Goal: Communication & Community: Answer question/provide support

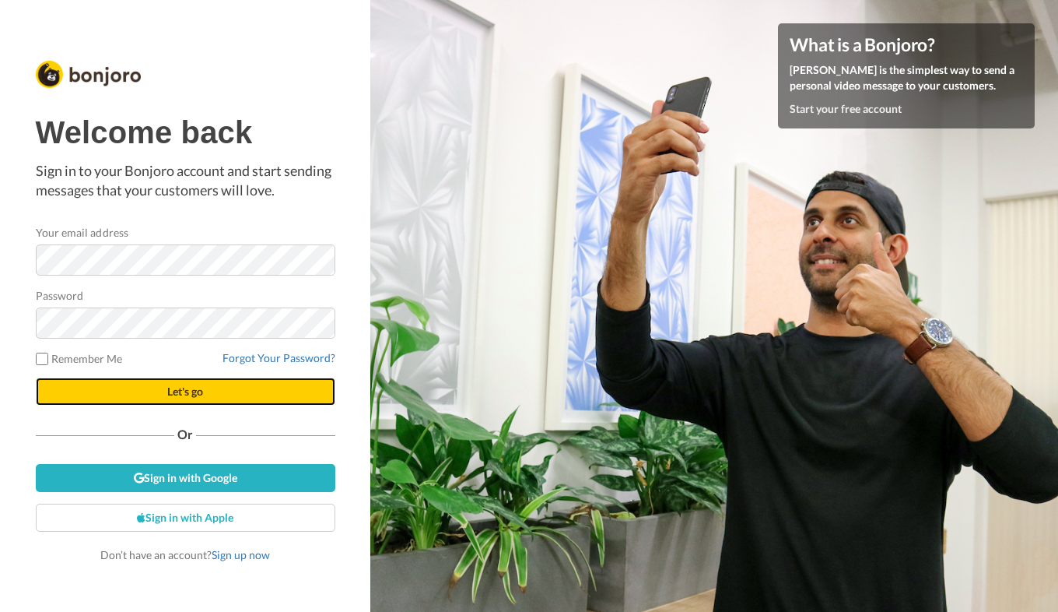
click at [187, 398] on button "Let's go" at bounding box center [186, 391] width 300 height 28
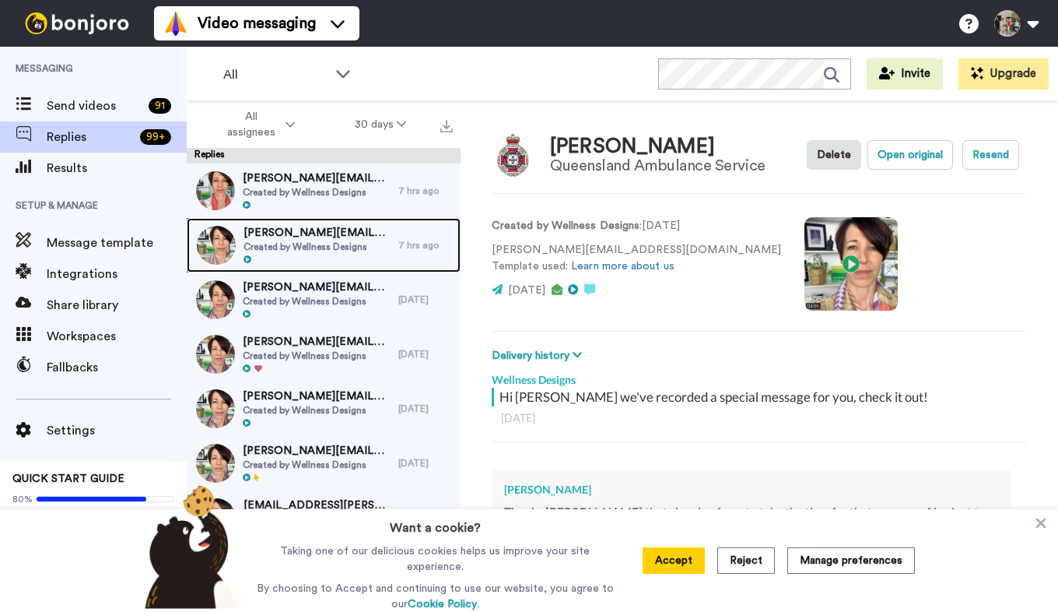
click at [306, 230] on span "[PERSON_NAME][EMAIL_ADDRESS][DOMAIN_NAME]" at bounding box center [317, 233] width 147 height 16
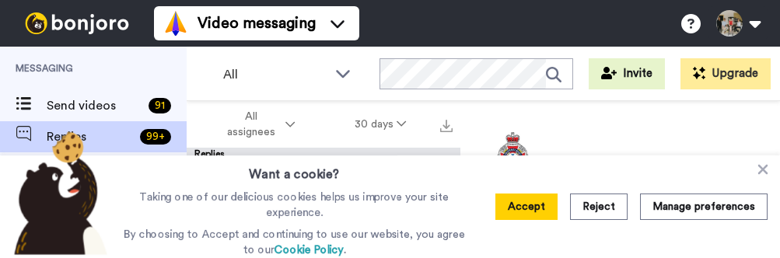
type textarea "x"
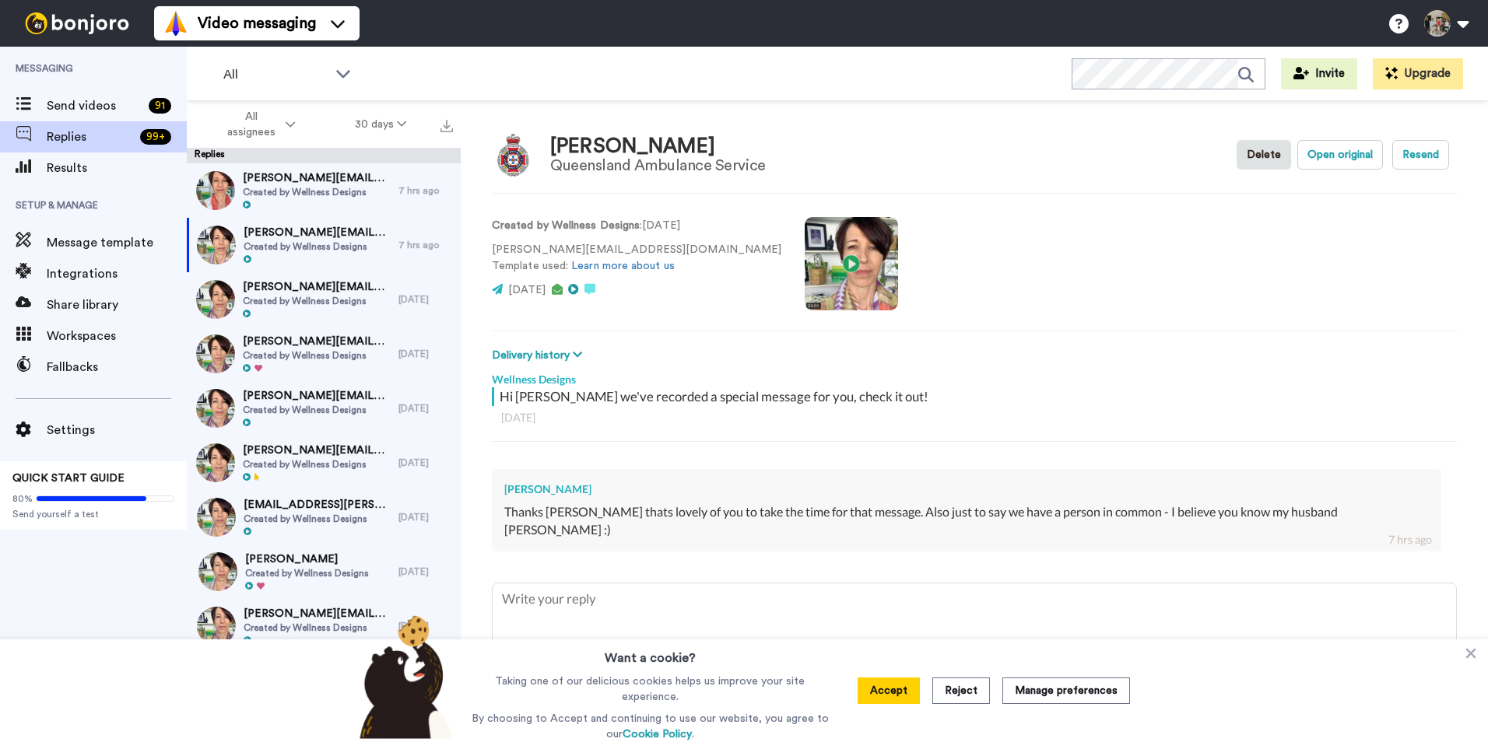
click at [747, 611] on textarea at bounding box center [974, 634] width 963 height 100
click at [805, 260] on video at bounding box center [851, 263] width 93 height 93
click at [896, 611] on button "Accept" at bounding box center [888, 691] width 62 height 26
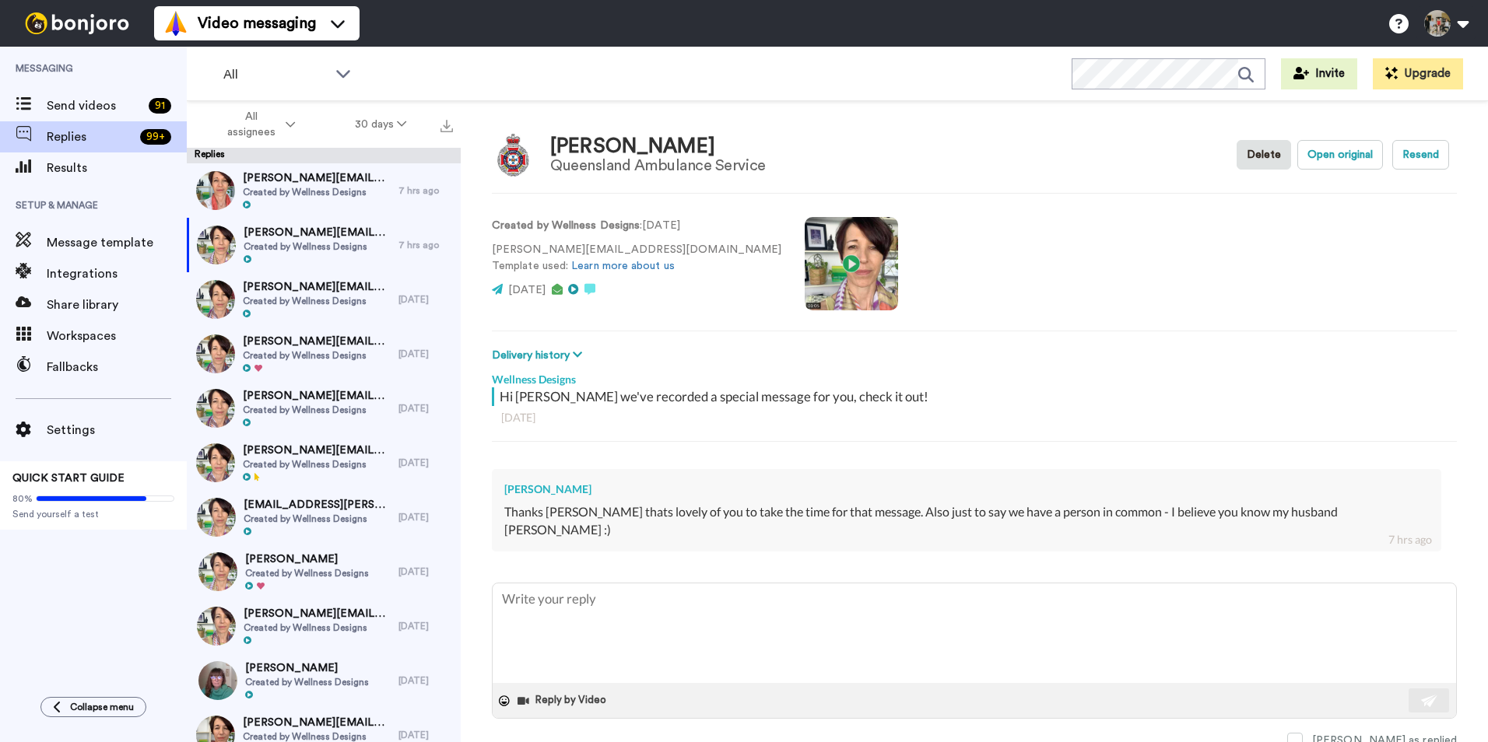
click at [571, 607] on textarea at bounding box center [974, 634] width 963 height 100
type textarea "H"
type textarea "x"
type textarea "Hi"
type textarea "x"
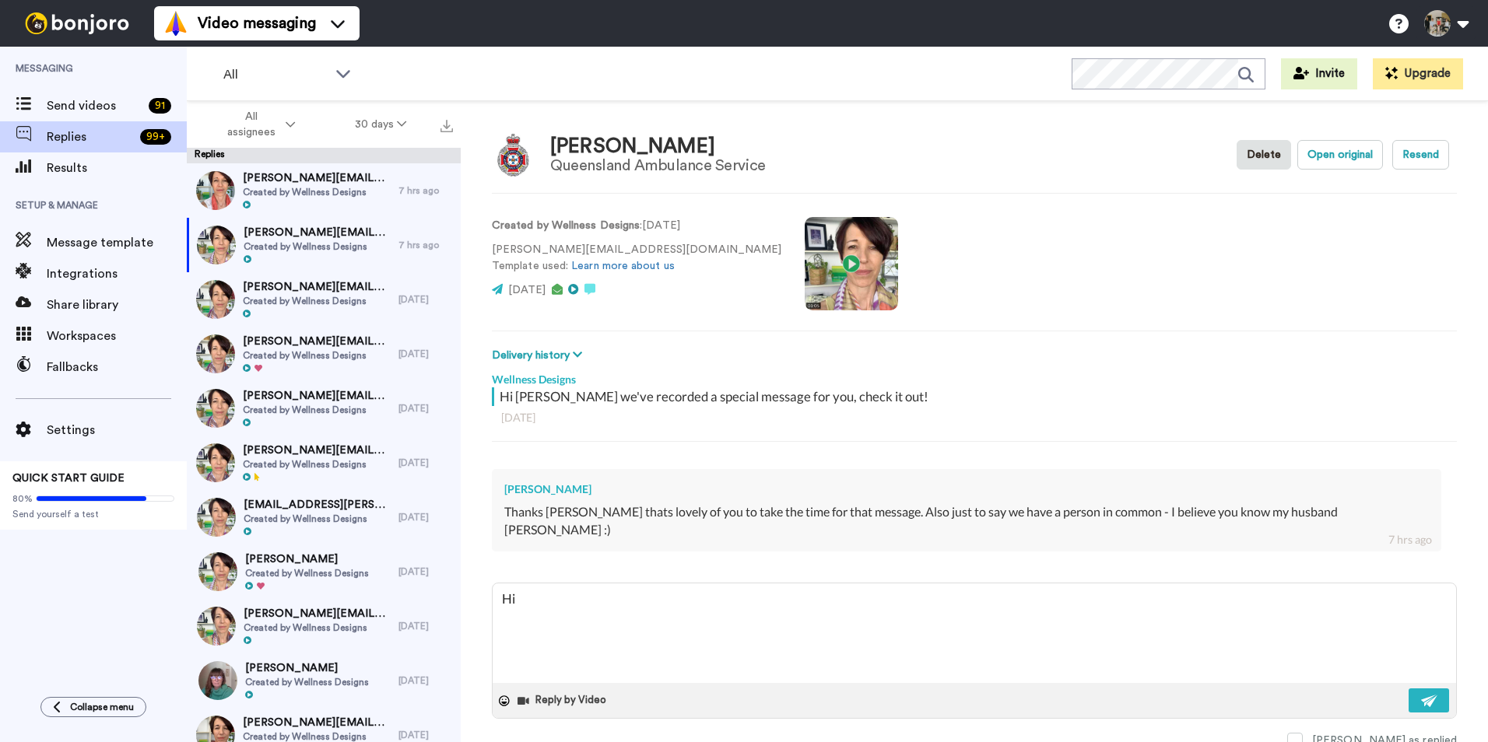
type textarea "Hi"
type textarea "x"
type textarea "Hi A"
type textarea "x"
type textarea "Hi An"
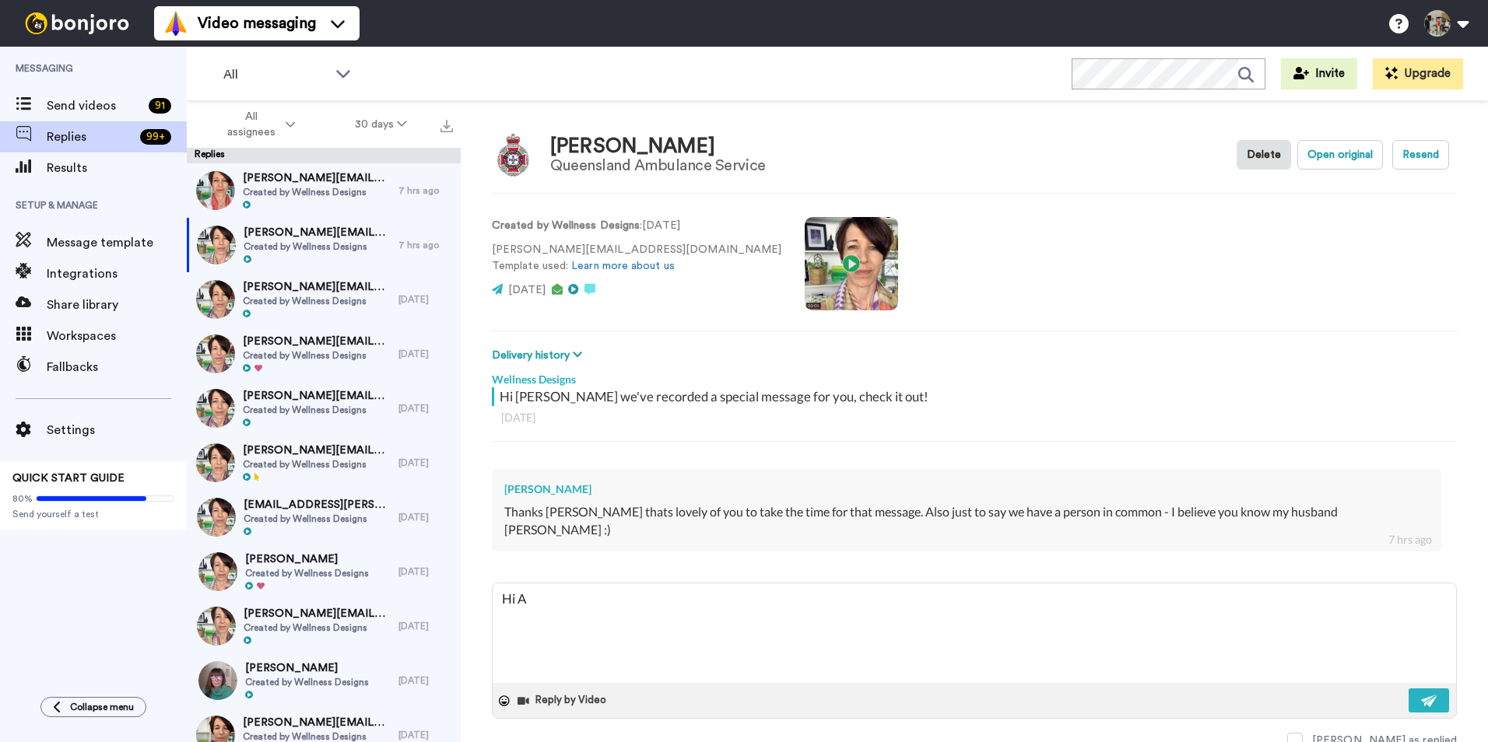
type textarea "x"
type textarea "Hi And"
type textarea "x"
type textarea "Hi Andr"
type textarea "x"
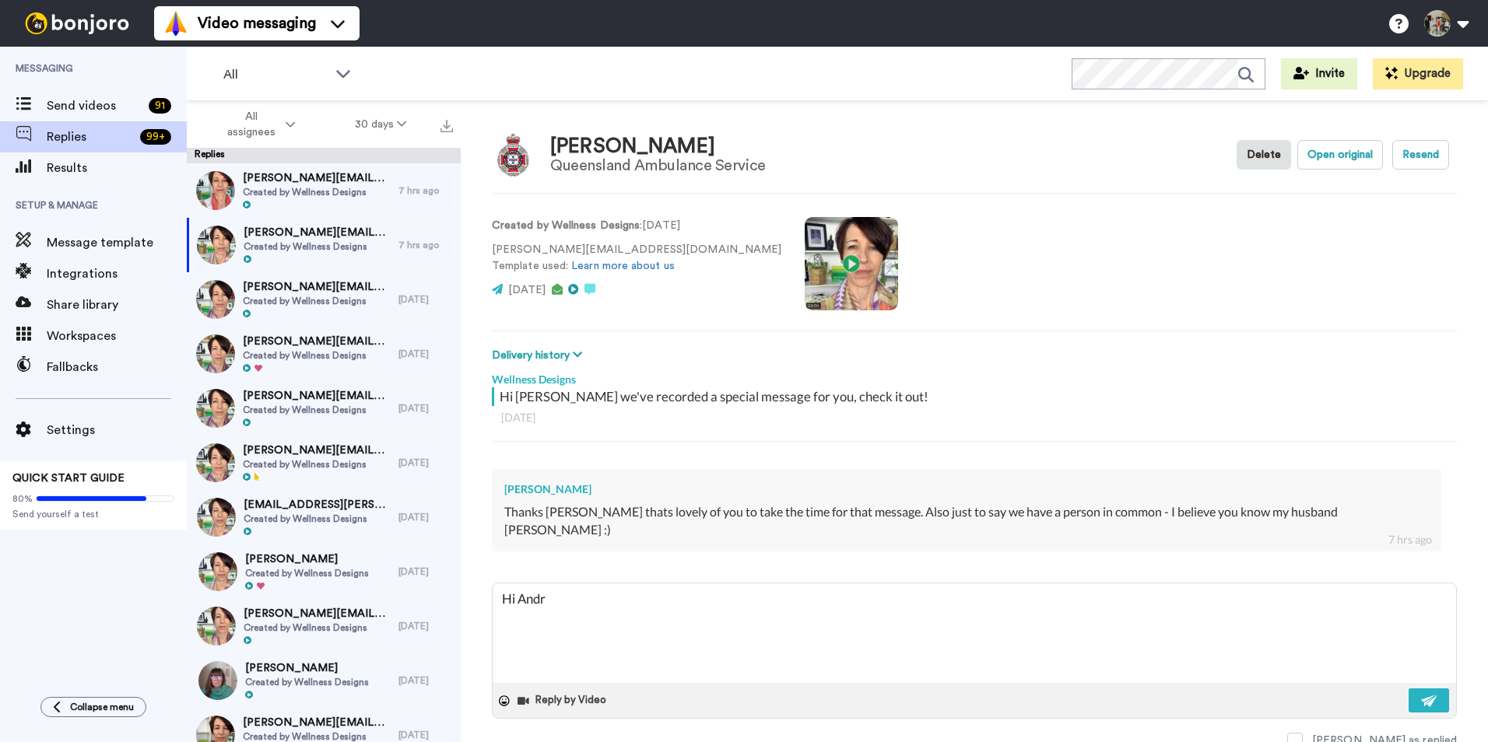
type textarea "Hi [PERSON_NAME]"
type textarea "x"
type textarea "Hi [PERSON_NAME]"
type textarea "x"
type textarea "Hi [PERSON_NAME],"
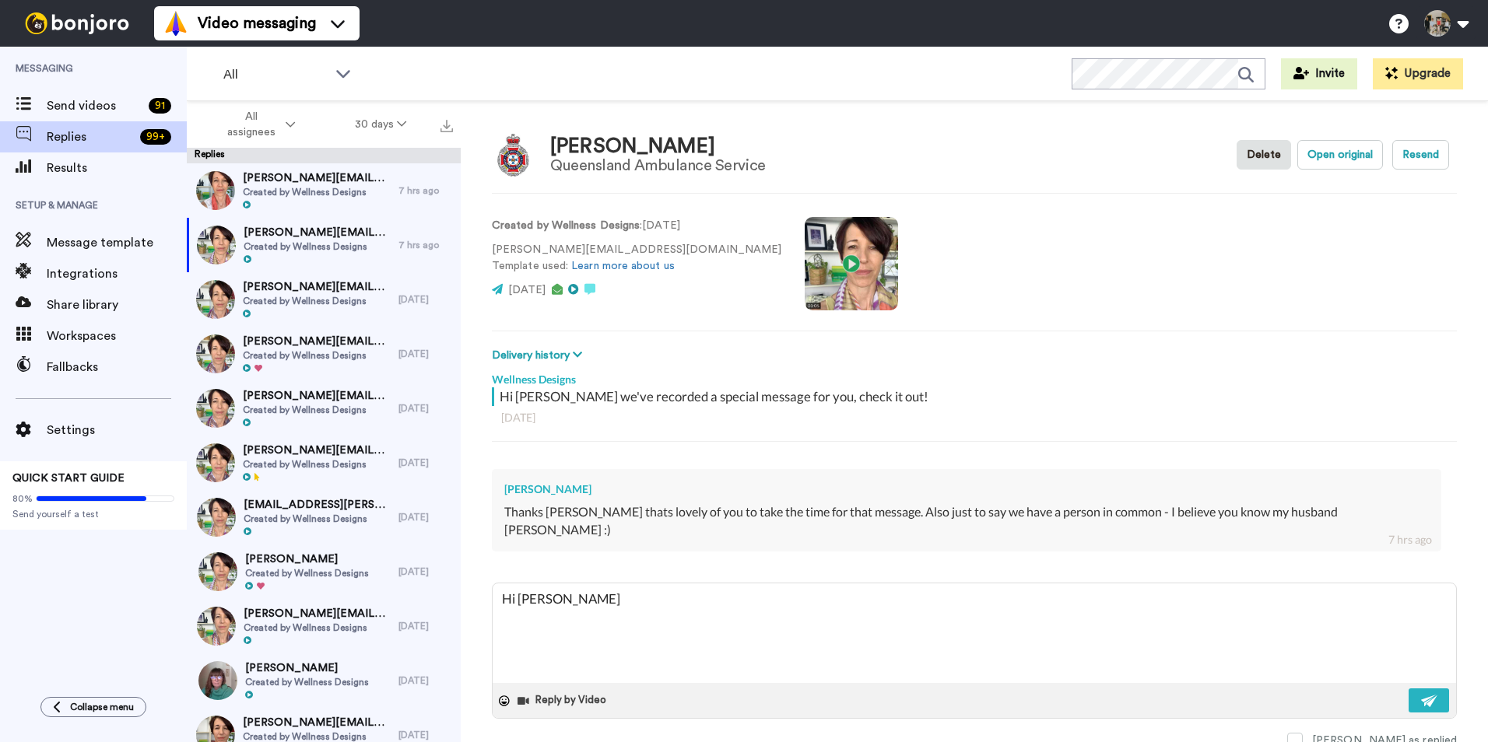
type textarea "x"
type textarea "Hi [PERSON_NAME],"
type textarea "x"
type textarea "Hi [PERSON_NAME], t"
type textarea "x"
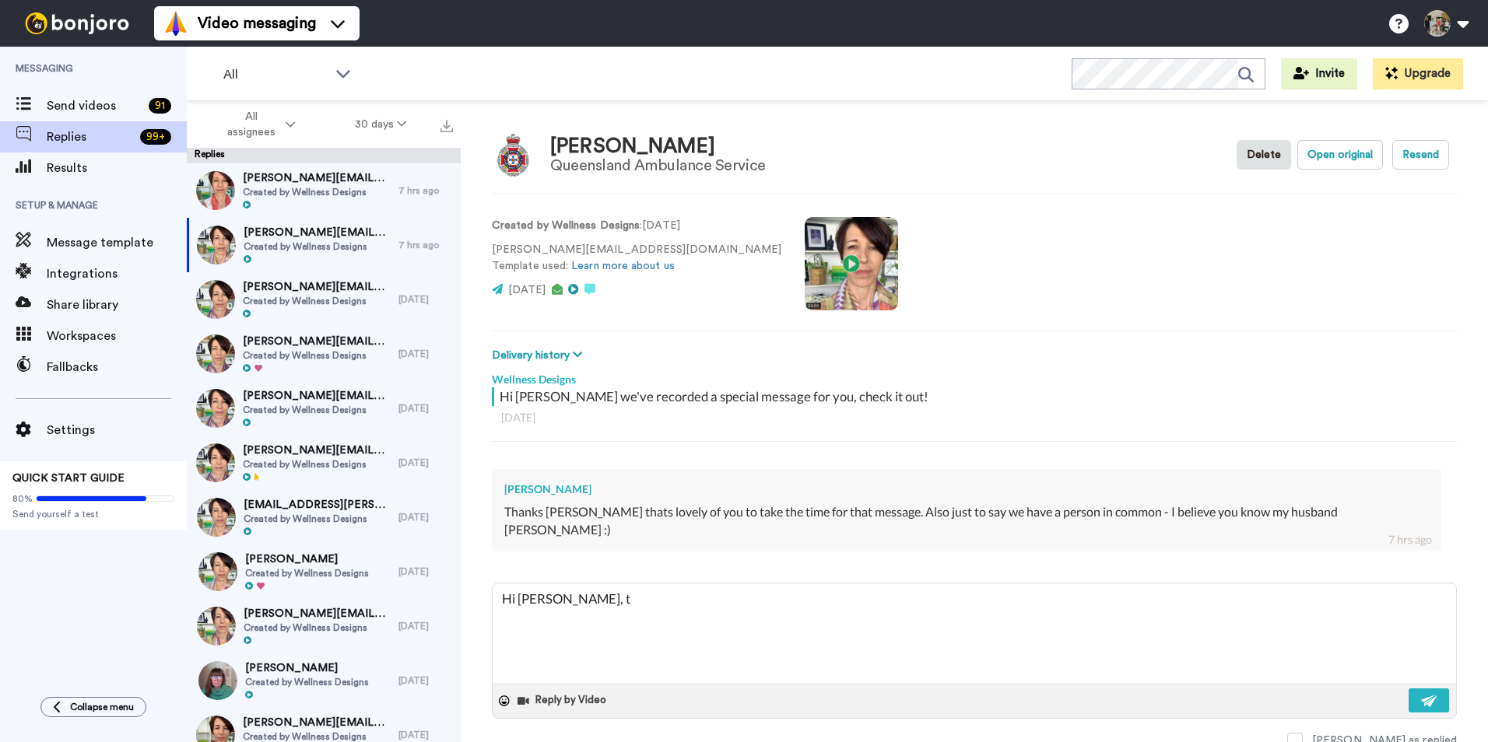
type textarea "Hi [PERSON_NAME], th"
type textarea "x"
type textarea "Hi [PERSON_NAME], tha"
type textarea "x"
type textarea "Hi [PERSON_NAME], than"
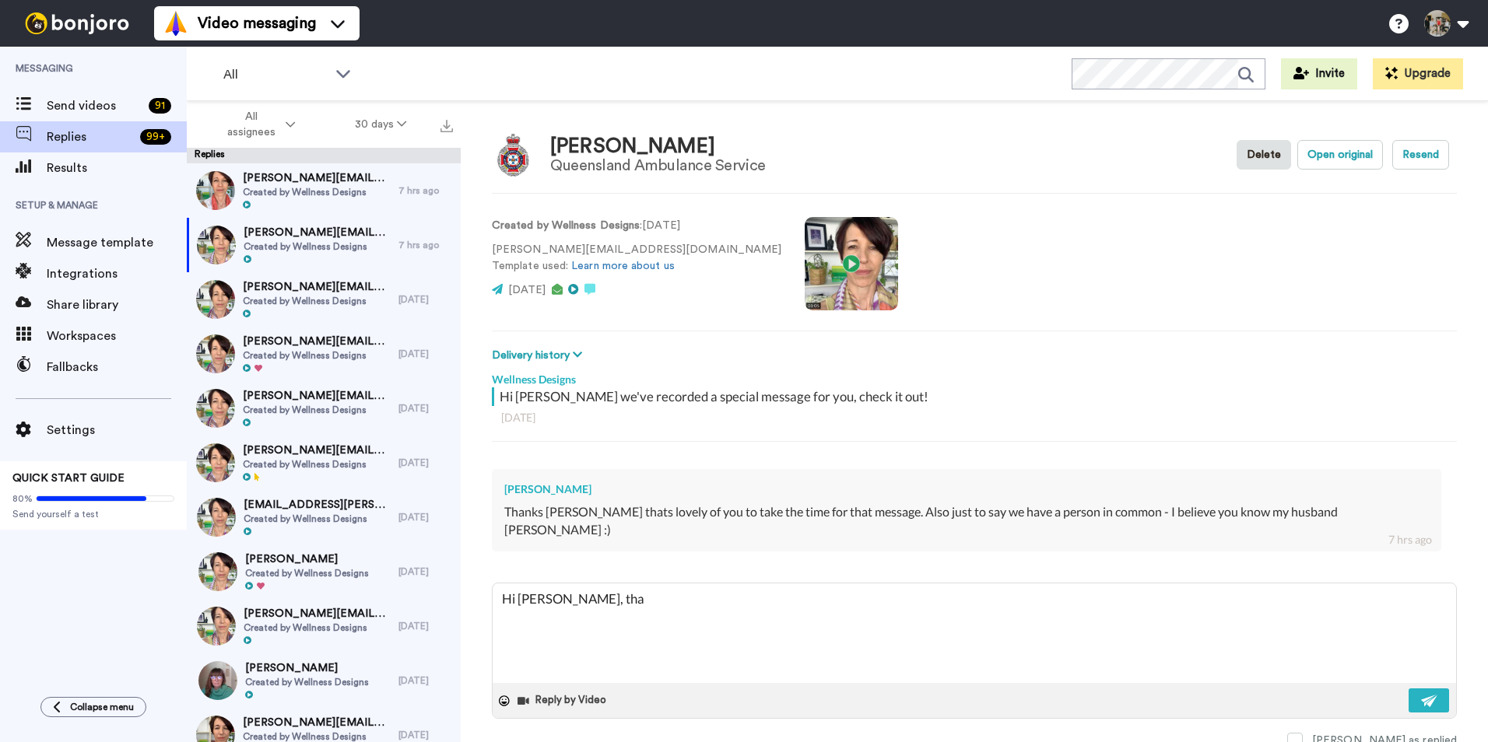
type textarea "x"
type textarea "Hi [PERSON_NAME], thank"
type textarea "x"
type textarea "Hi [PERSON_NAME], thank"
type textarea "x"
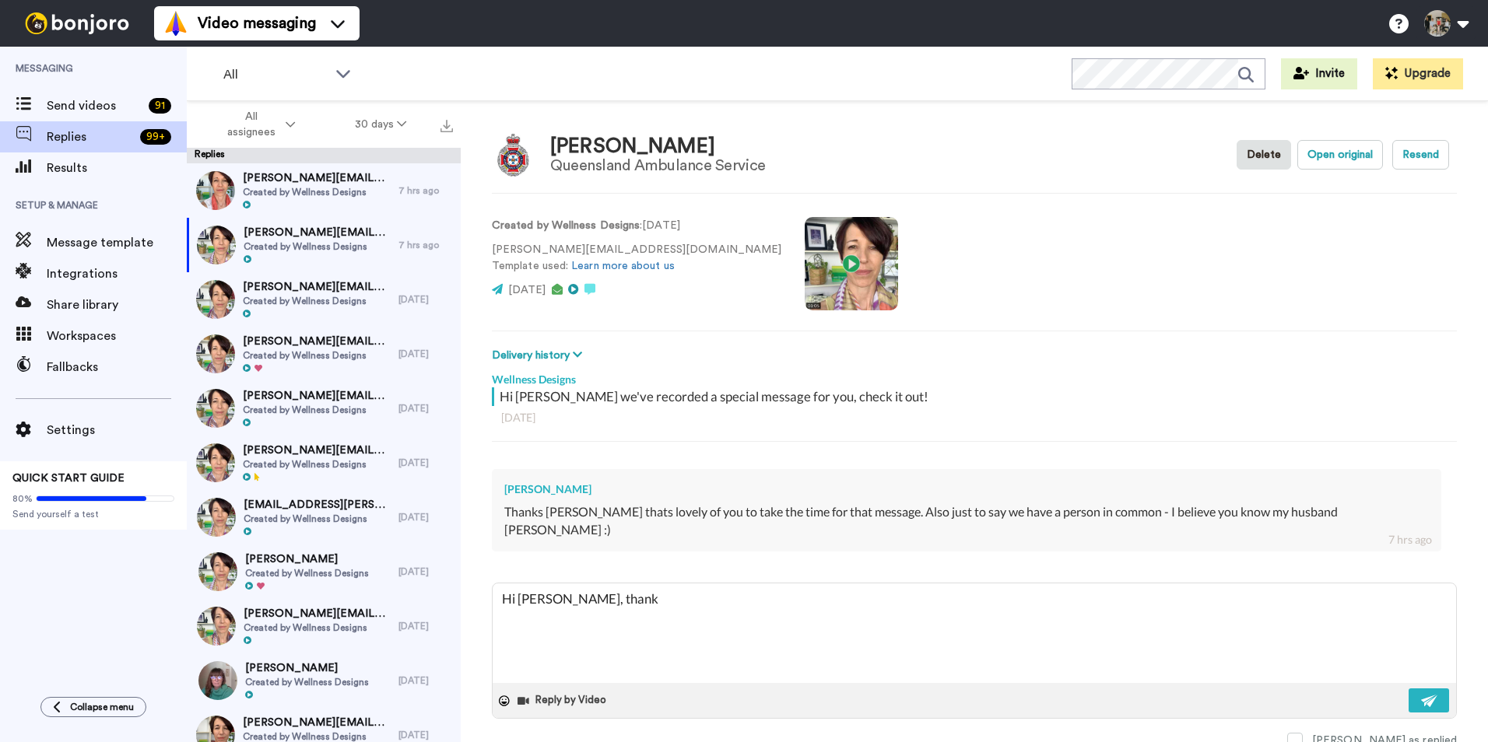
type textarea "Hi [PERSON_NAME], thank y"
type textarea "x"
type textarea "Hi [PERSON_NAME], thank yo"
type textarea "x"
type textarea "Hi [PERSON_NAME], thank you"
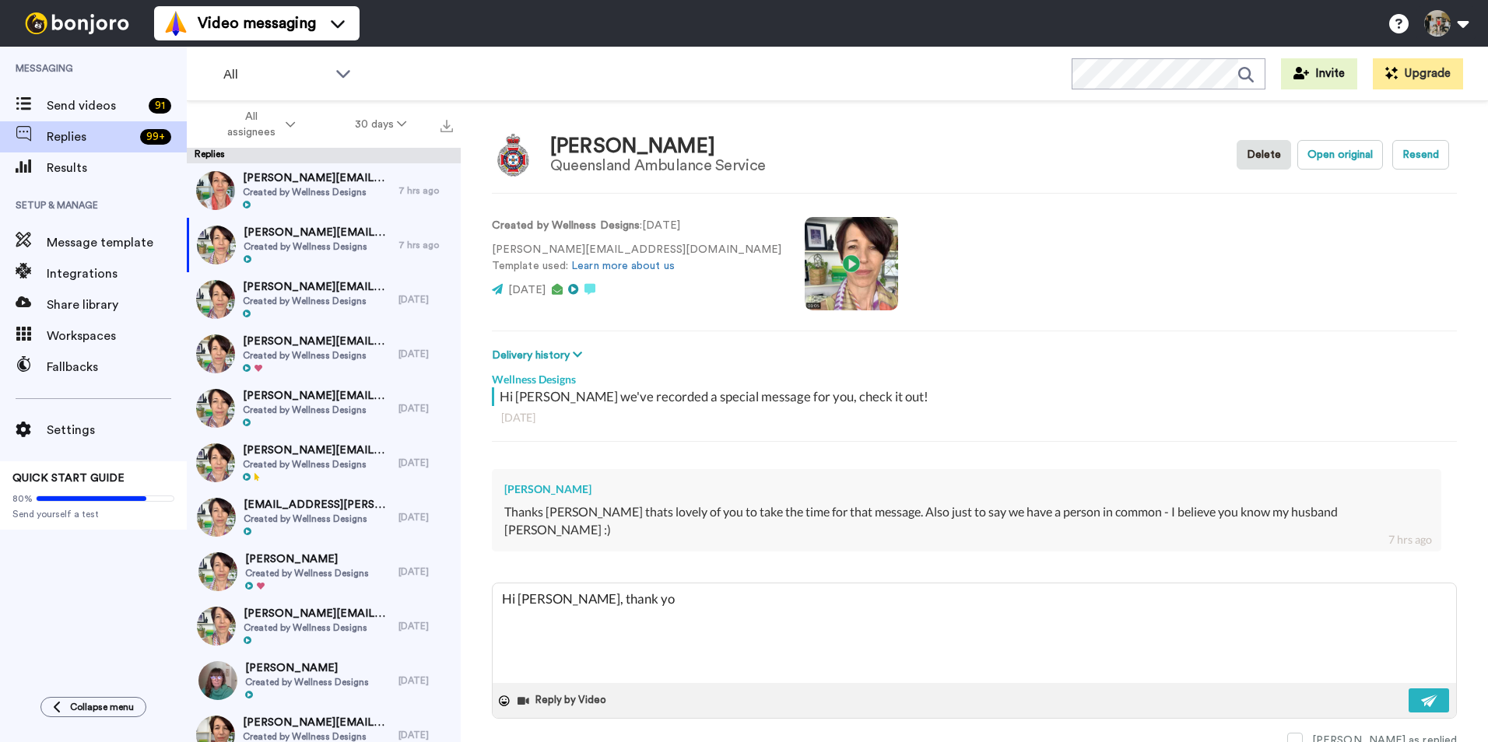
type textarea "x"
type textarea "Hi [PERSON_NAME], thank you"
type textarea "x"
type textarea "Hi [PERSON_NAME], thank you f"
type textarea "x"
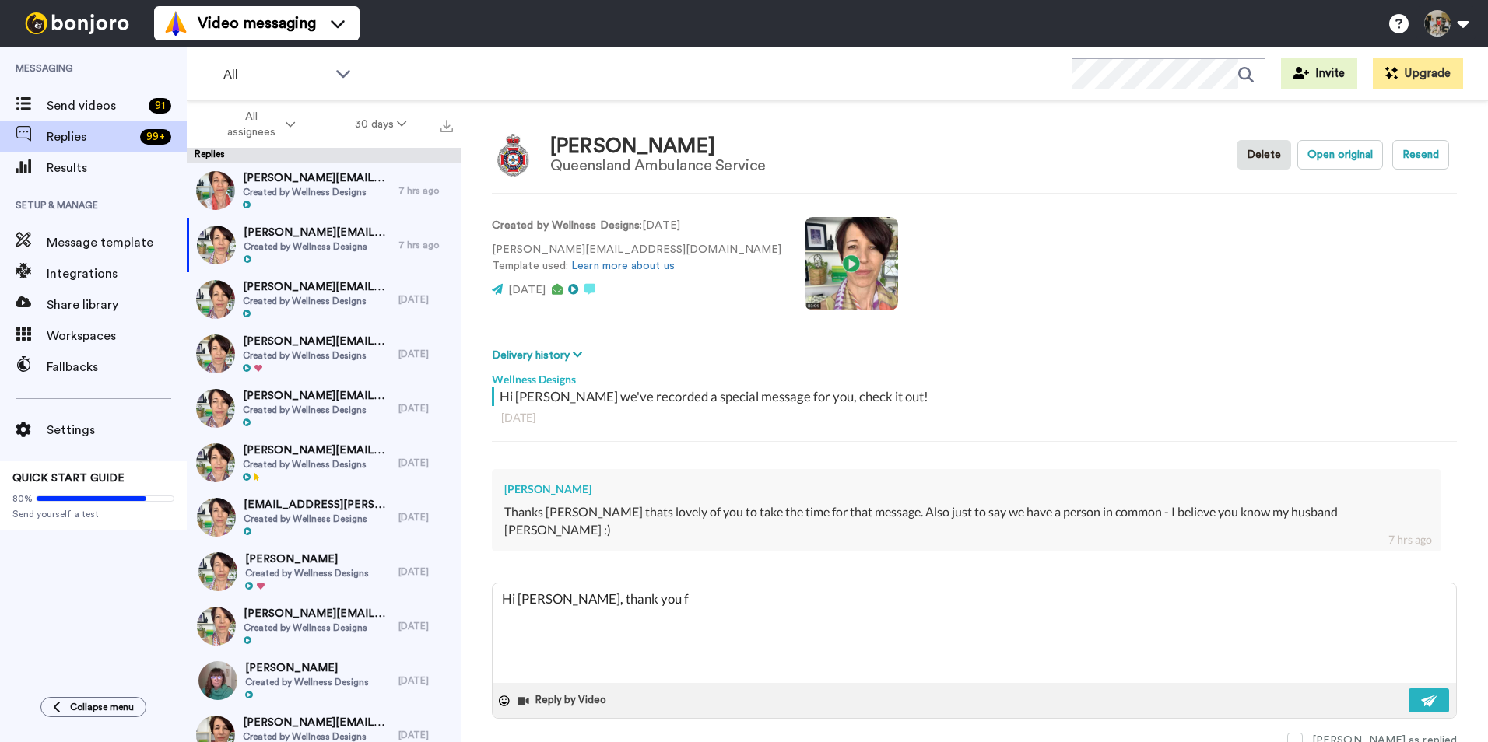
type textarea "Hi [PERSON_NAME], thank you fo"
type textarea "x"
type textarea "Hi [PERSON_NAME], thank you for"
type textarea "x"
type textarea "Hi [PERSON_NAME], thank you for"
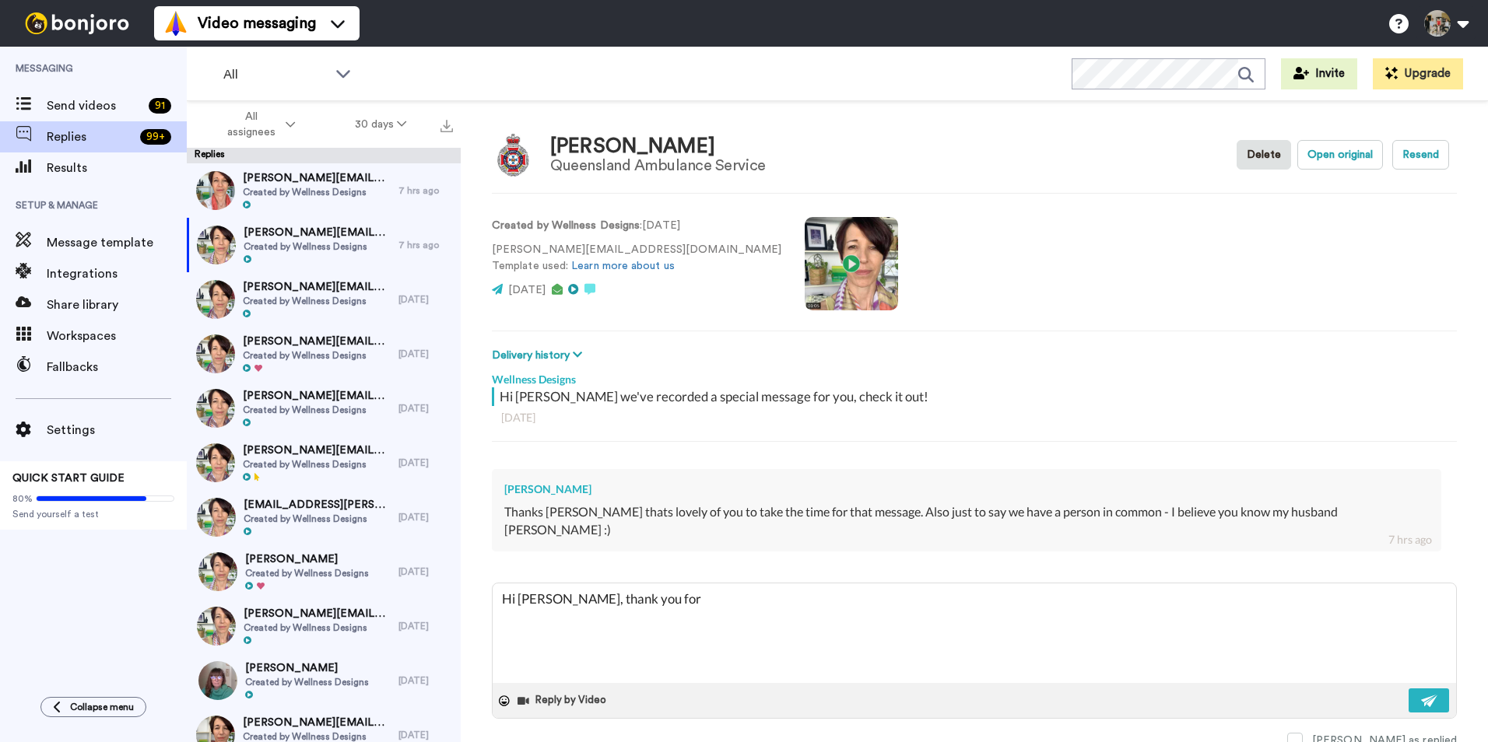
type textarea "x"
type textarea "Hi [PERSON_NAME], thank you for y"
type textarea "x"
type textarea "Hi [PERSON_NAME], thank you for yo"
type textarea "x"
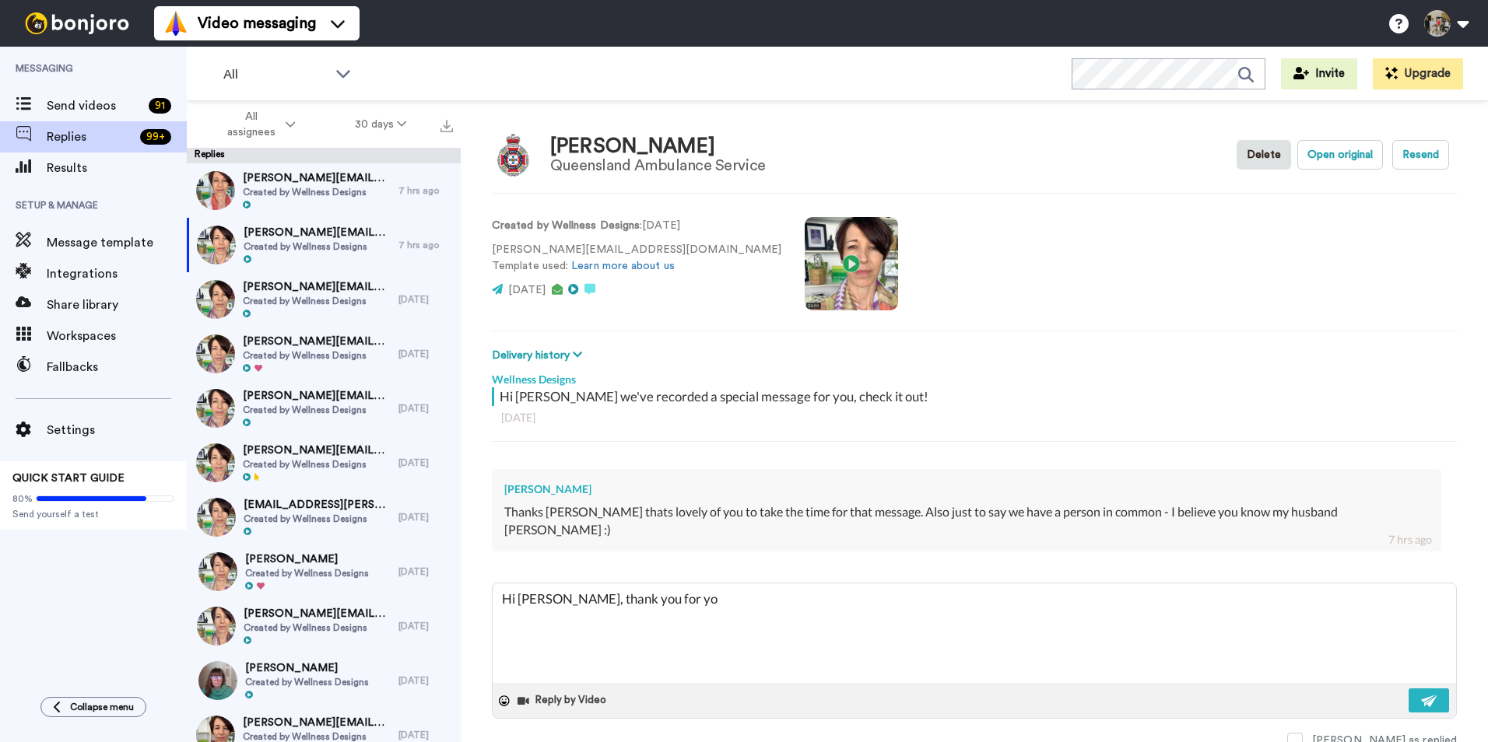
type textarea "Hi [PERSON_NAME], thank you for you"
type textarea "x"
type textarea "Hi [PERSON_NAME], thank you for your"
type textarea "x"
type textarea "Hi [PERSON_NAME], thank you for your"
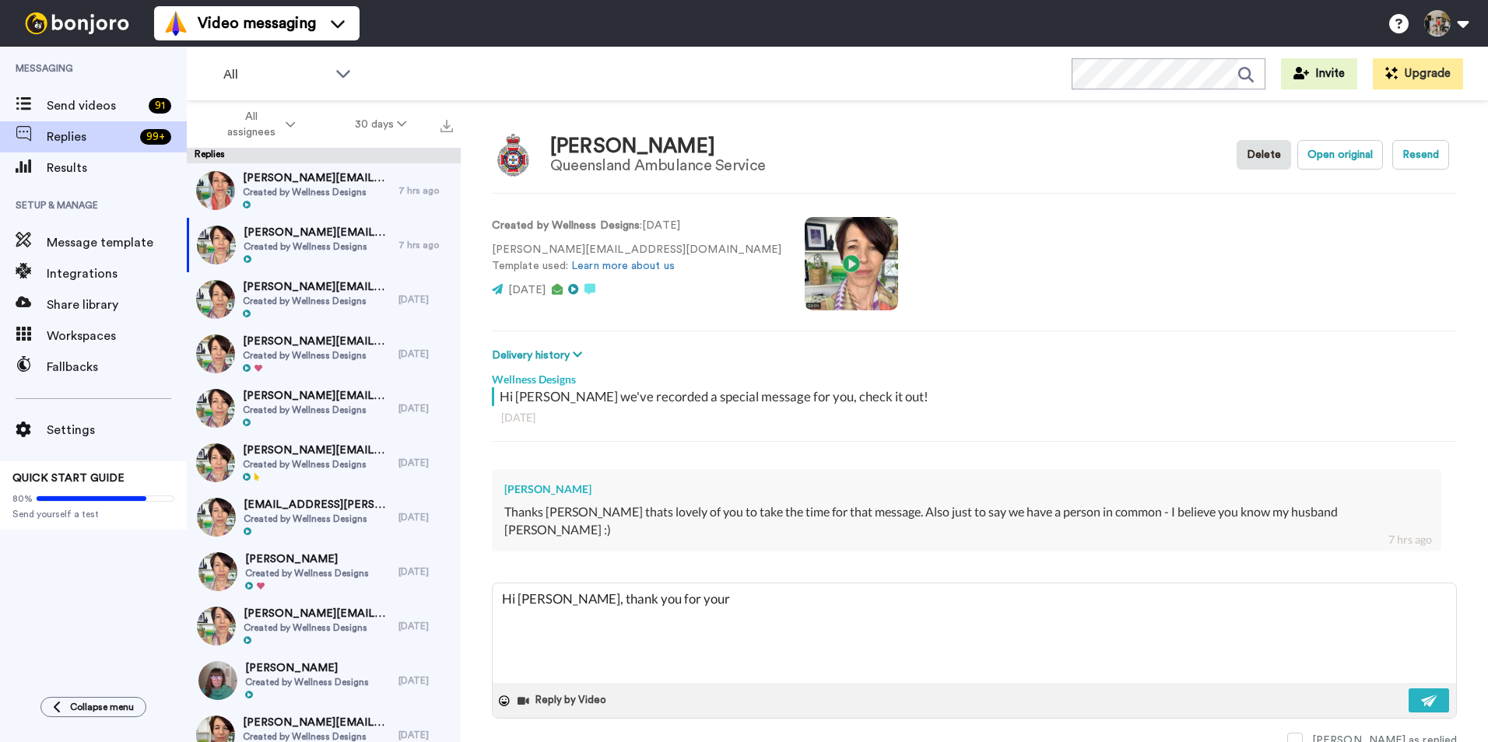
type textarea "x"
type textarea "Hi [PERSON_NAME], thank you for your l"
type textarea "x"
type textarea "Hi [PERSON_NAME], thank you for your lo"
type textarea "x"
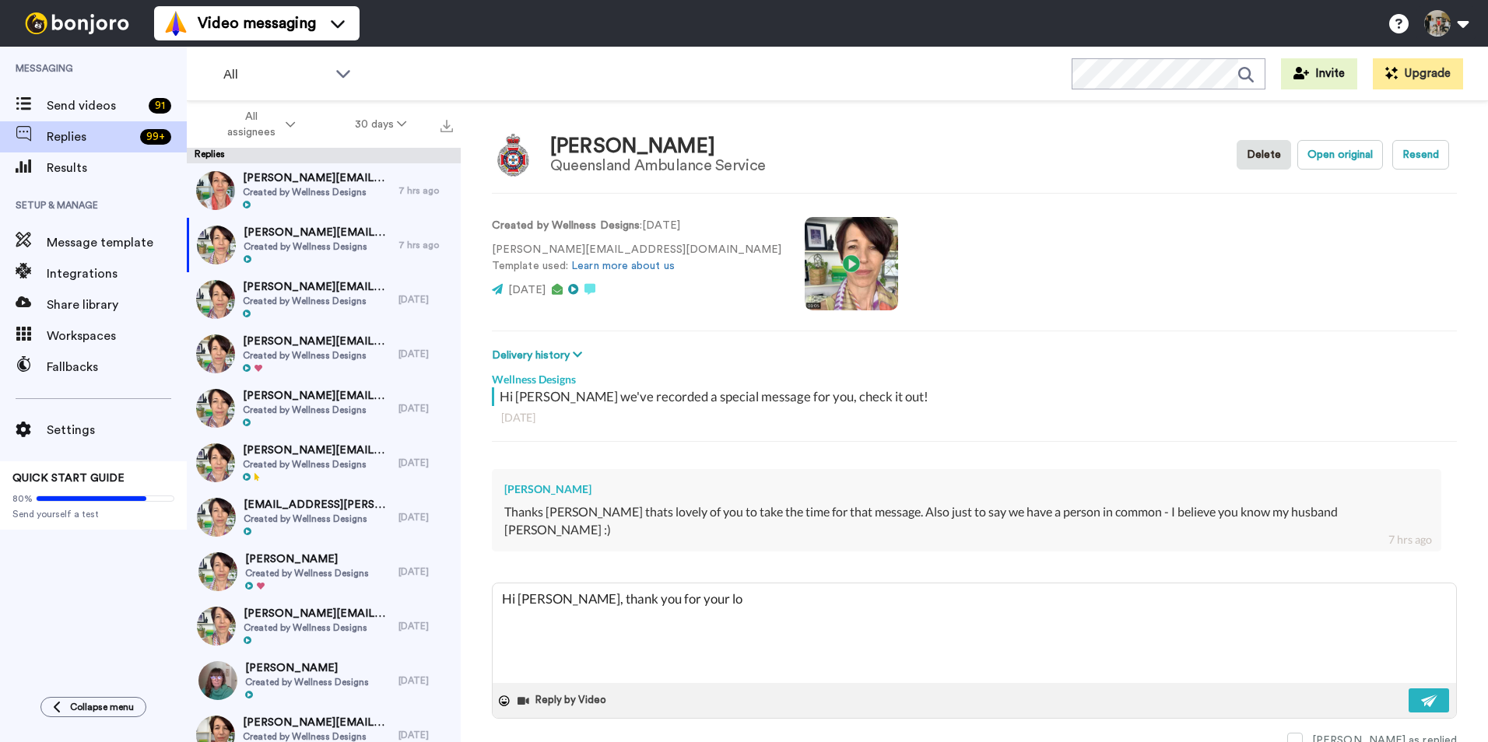
type textarea "Hi [PERSON_NAME], thank you for your lov"
type textarea "x"
type textarea "Hi [PERSON_NAME], thank you for your love"
type textarea "x"
type textarea "Hi [PERSON_NAME], thank you for your lovel"
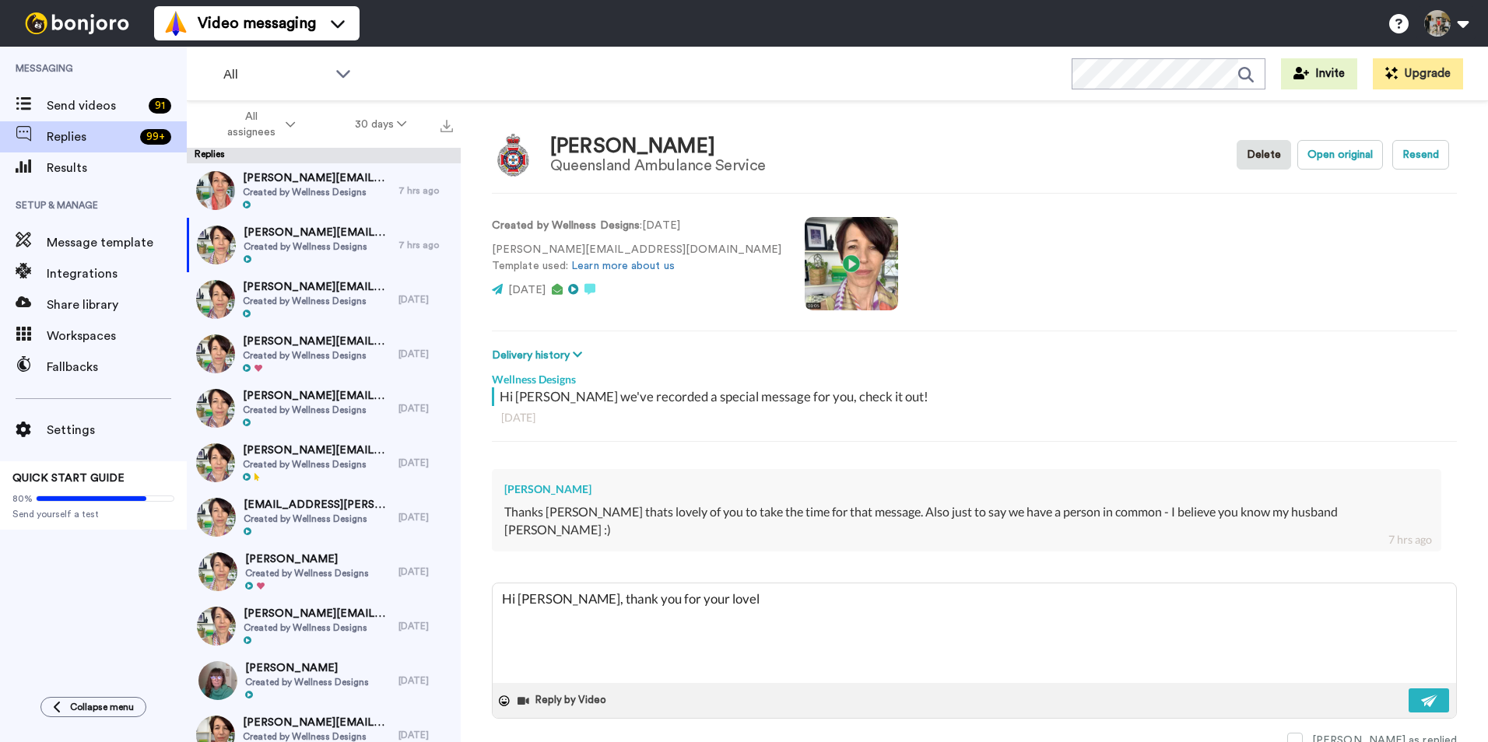
type textarea "x"
type textarea "Hi [PERSON_NAME], thank you for your lovely"
type textarea "x"
type textarea "Hi [PERSON_NAME], thank you for your lovely"
type textarea "x"
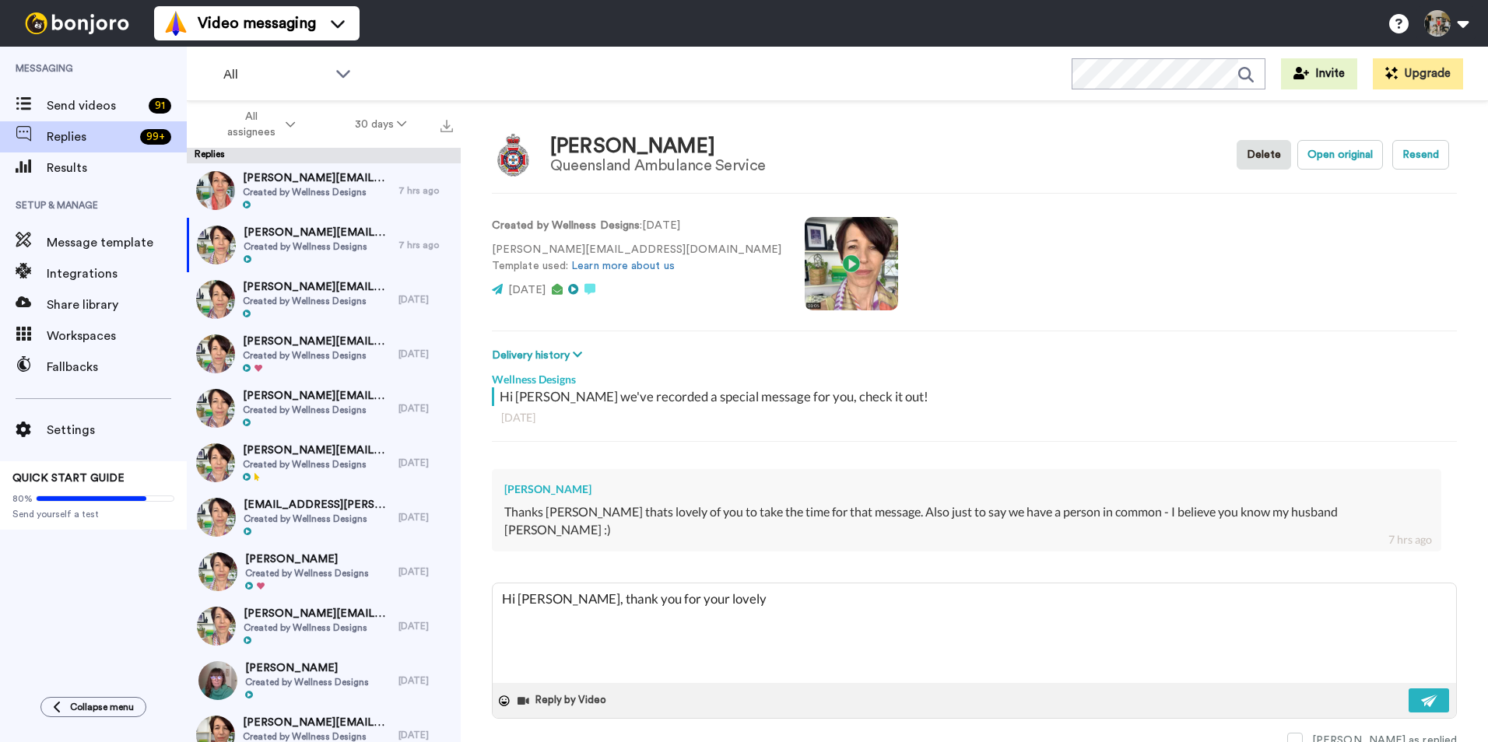
type textarea "Hi [PERSON_NAME], thank you for your lovely r"
type textarea "x"
type textarea "Hi [PERSON_NAME], thank you for your lovely re"
type textarea "x"
type textarea "Hi [PERSON_NAME], thank you for your lovely rep"
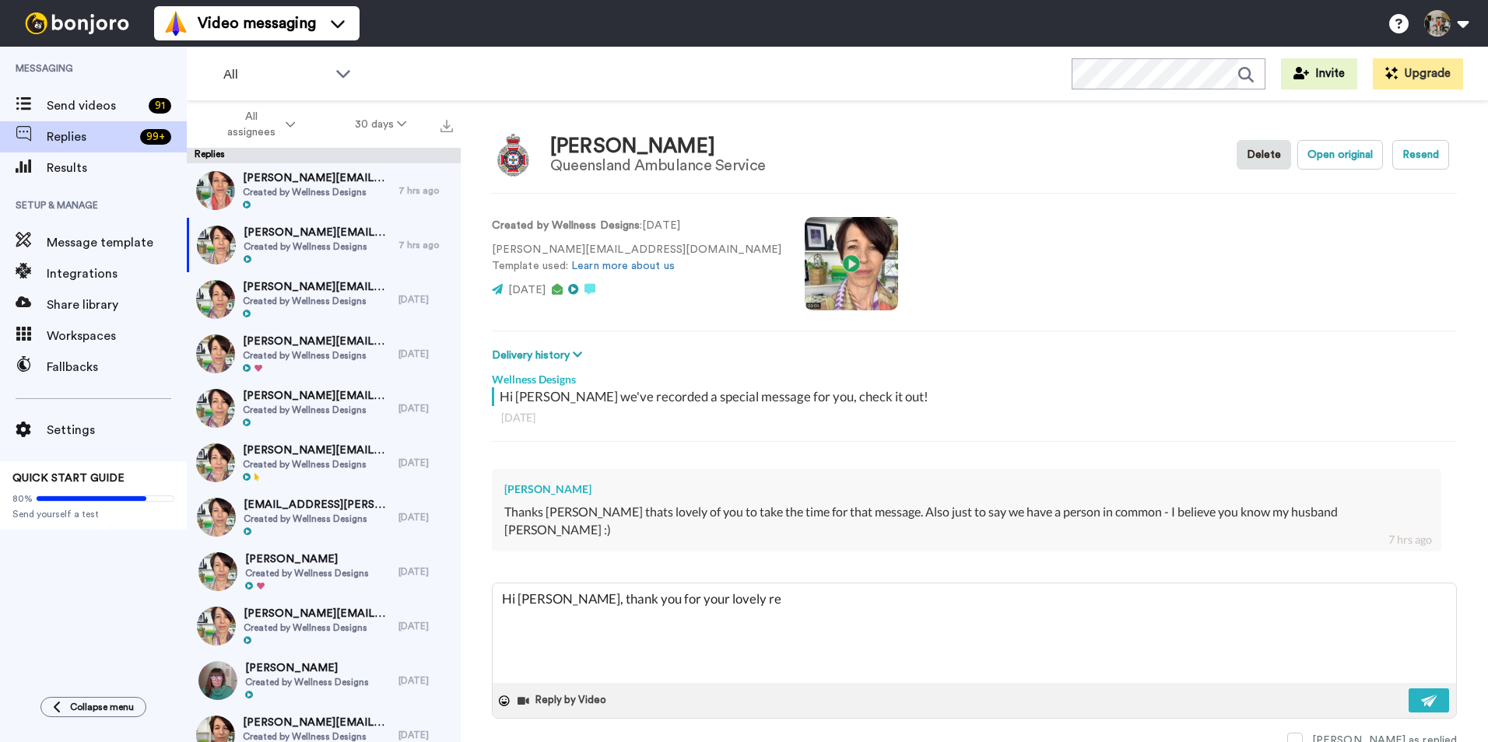
type textarea "x"
type textarea "Hi [PERSON_NAME], thank you for your lovely repl"
type textarea "x"
type textarea "Hi [PERSON_NAME], thank you for your lovely reply"
type textarea "x"
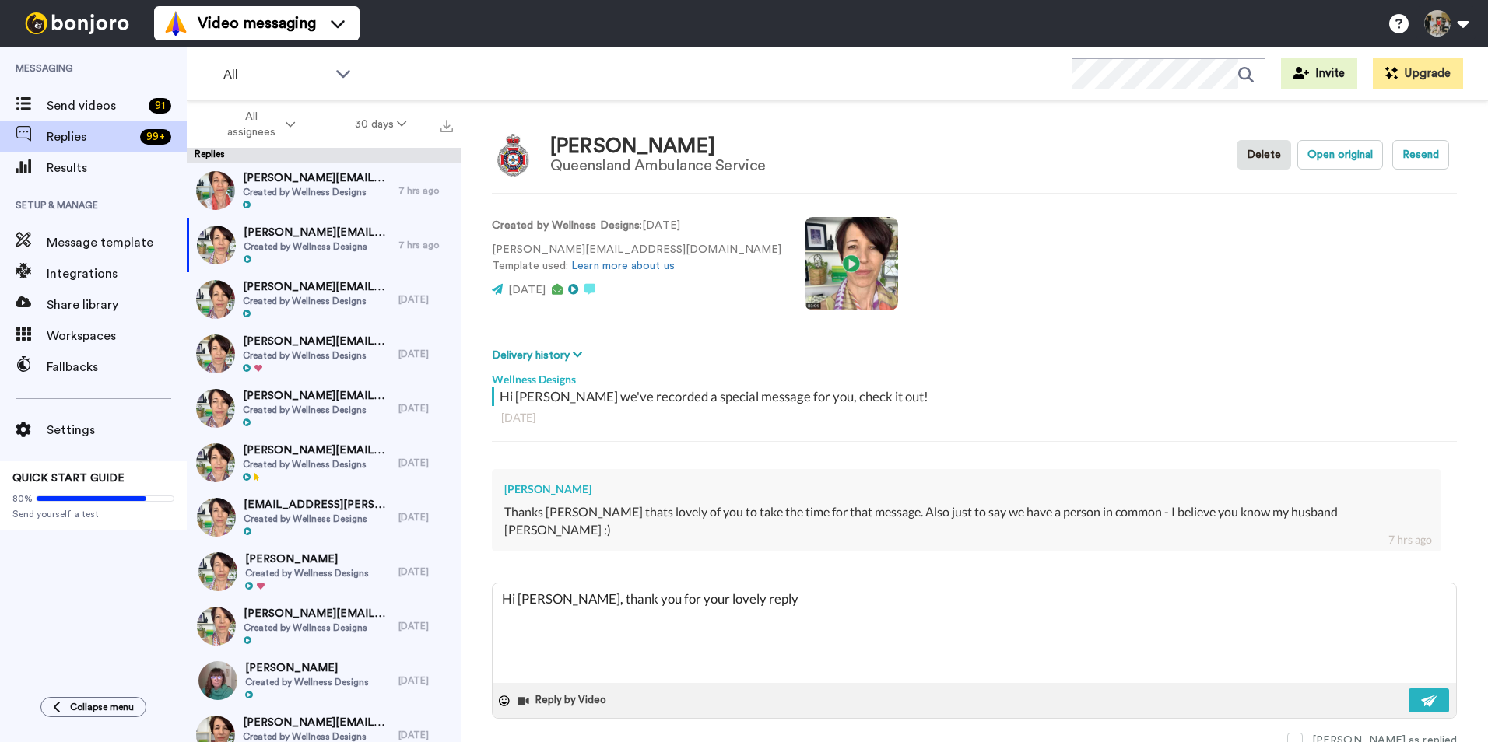
click at [805, 280] on video at bounding box center [851, 263] width 93 height 93
click at [766, 584] on textarea "Hi [PERSON_NAME], thank you for your lovely reply" at bounding box center [974, 634] width 963 height 100
type textarea "Hi [PERSON_NAME], thank you for your lovely reply!"
type textarea "x"
type textarea "Hi [PERSON_NAME], thank you for your lovely reply!"
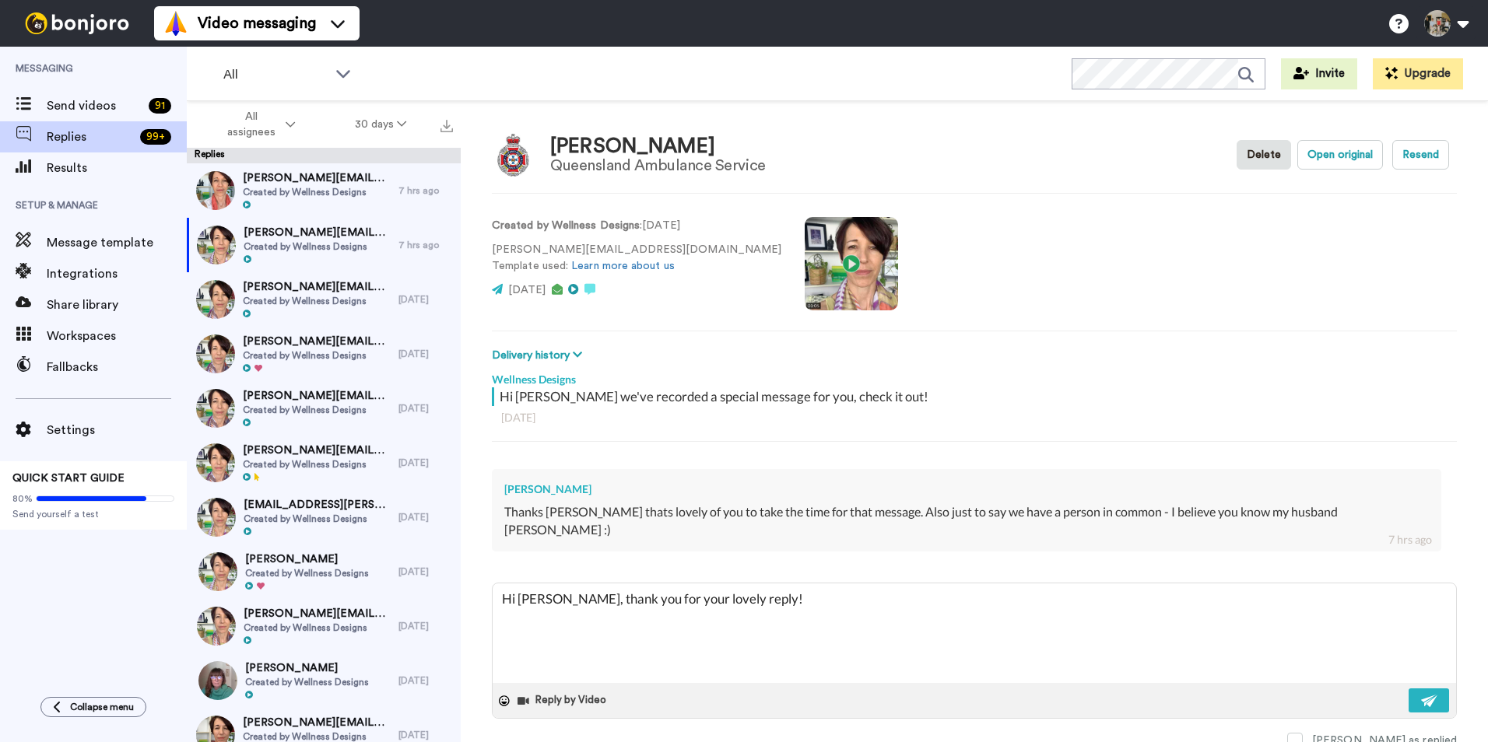
type textarea "x"
type textarea "Hi [PERSON_NAME], thank you for your lovely reply!"
type textarea "x"
type textarea "Hi [PERSON_NAME], thank you for your lovely reply"
type textarea "x"
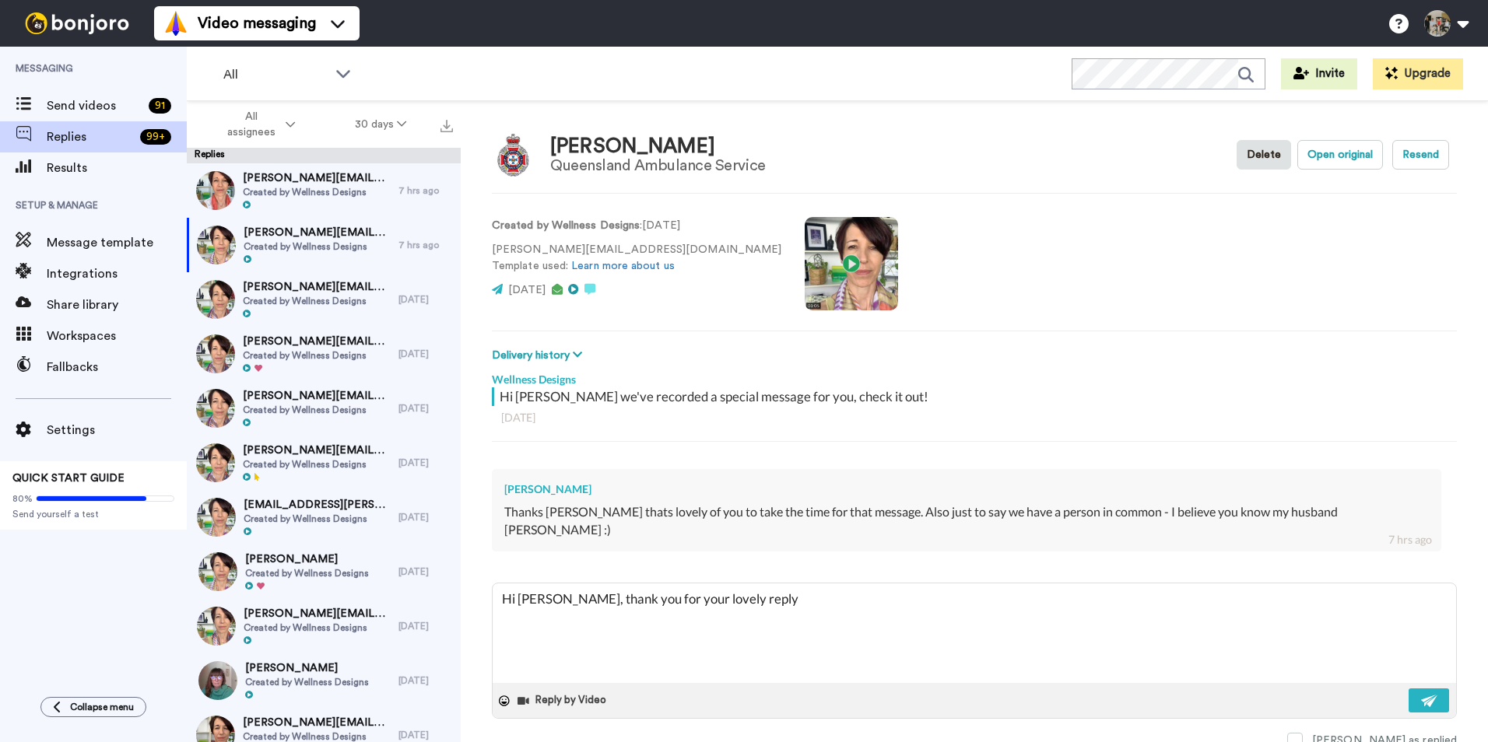
type textarea "Hi [PERSON_NAME], thank you for your lovely reply,"
type textarea "x"
type textarea "Hi [PERSON_NAME], thank you for your lovely reply,"
type textarea "x"
type textarea "Hi [PERSON_NAME], thank you for your lovely reply, a"
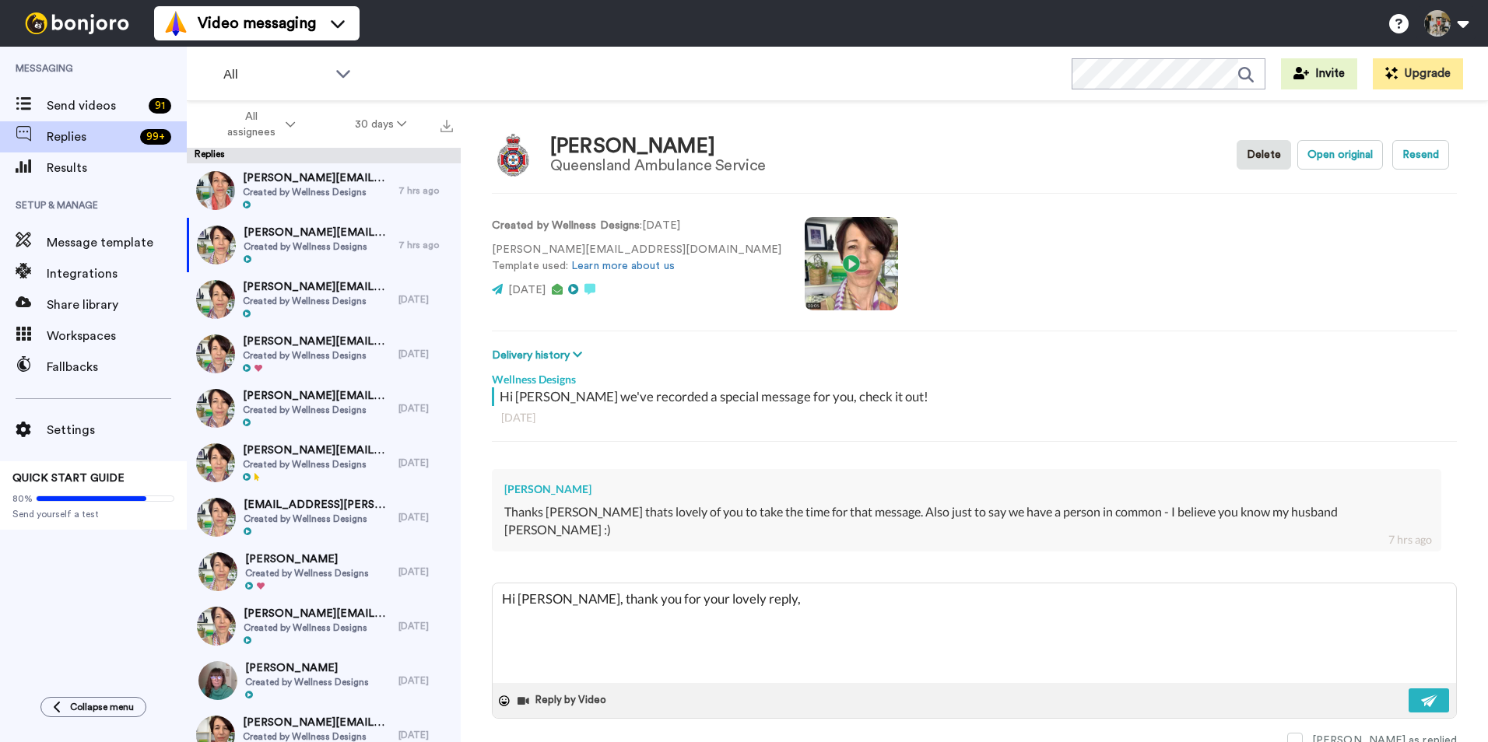
type textarea "x"
type textarea "Hi [PERSON_NAME], thank you for your lovely reply, an"
type textarea "x"
type textarea "Hi [PERSON_NAME], thank you for your lovely reply, and"
type textarea "x"
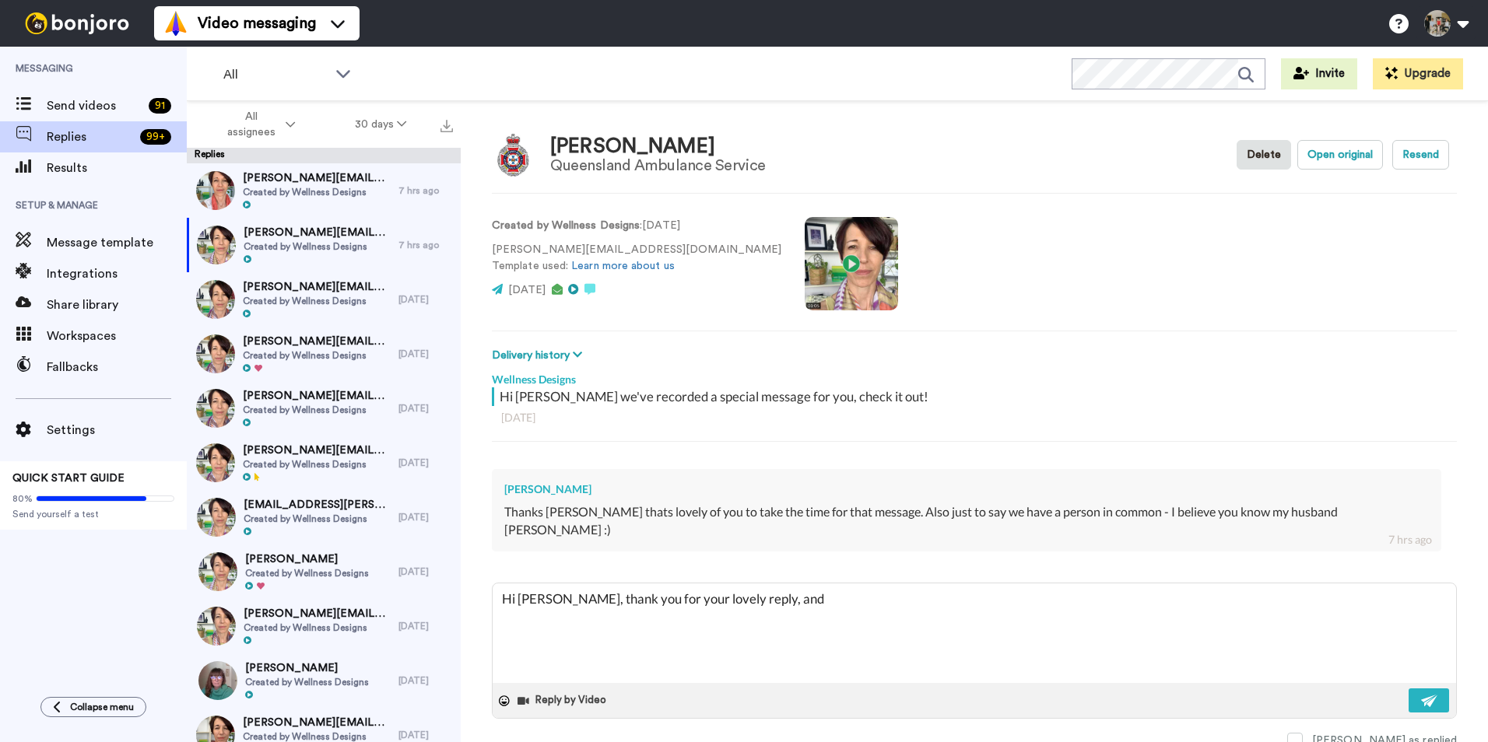
type textarea "Hi [PERSON_NAME], thank you for your lovely reply, and"
type textarea "x"
type textarea "Hi [PERSON_NAME], thank you for your lovely reply, and w"
type textarea "x"
type textarea "Hi [PERSON_NAME], thank you for your lovely reply, and wh"
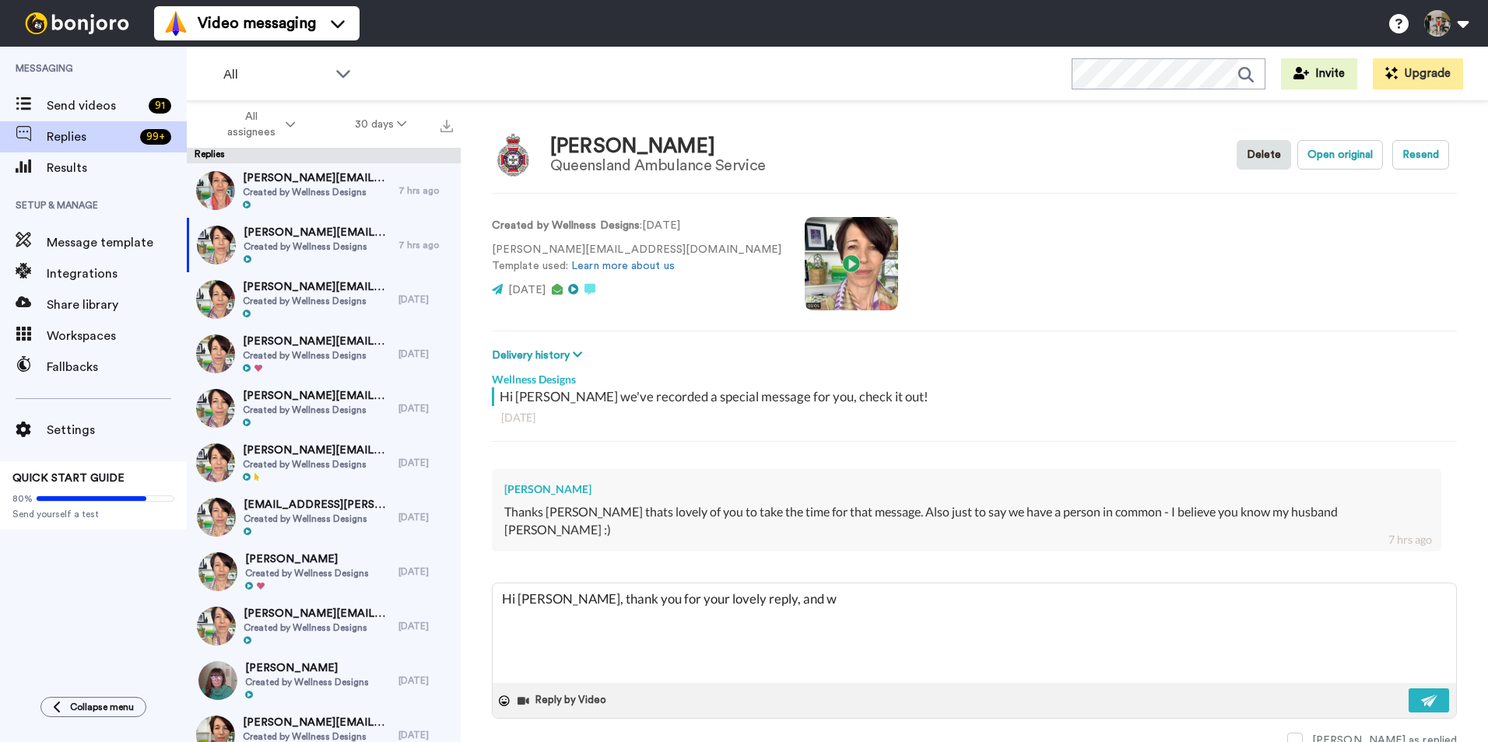
type textarea "x"
type textarea "Hi [PERSON_NAME], thank you for your lovely reply, and wha"
type textarea "x"
type textarea "Hi [PERSON_NAME], thank you for your lovely reply, and what"
type textarea "x"
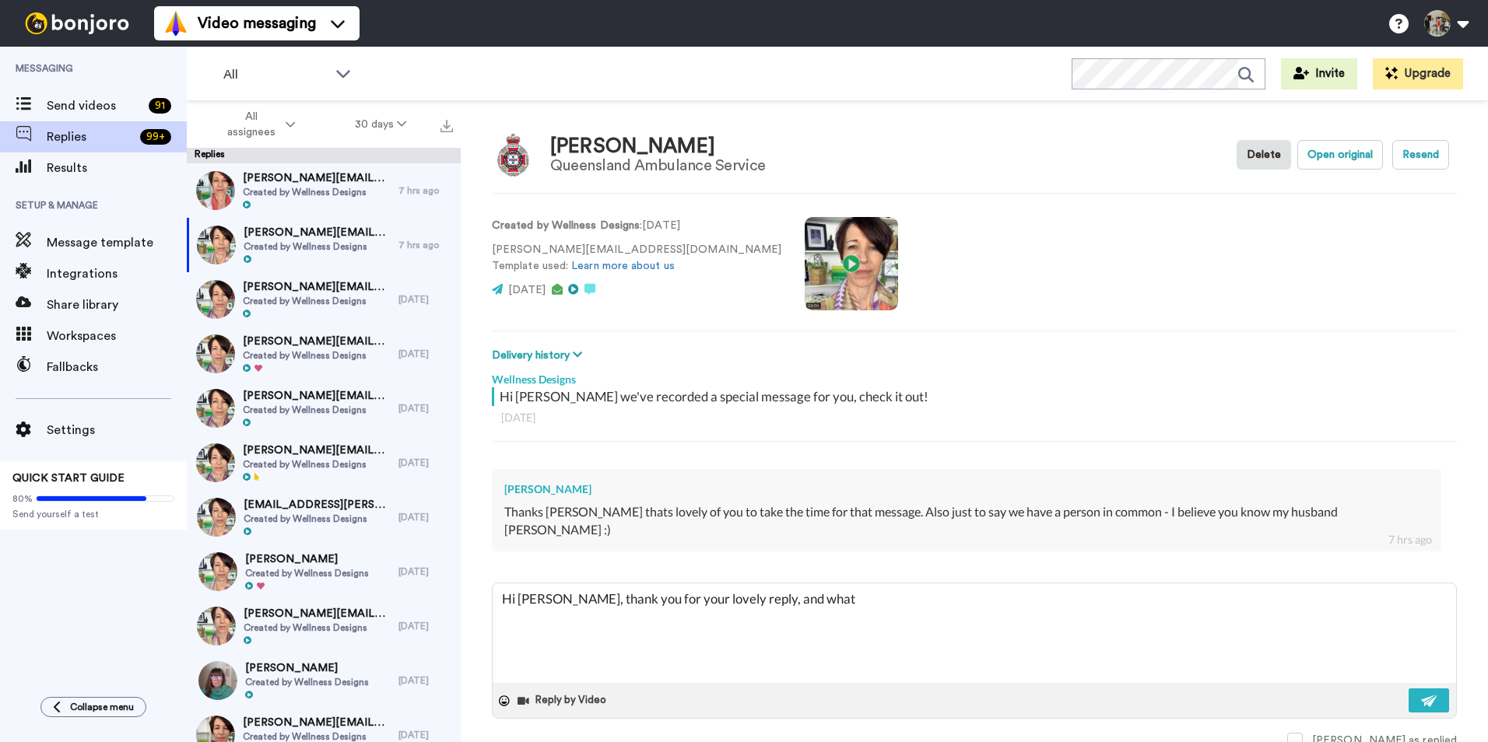
type textarea "Hi [PERSON_NAME], thank you for your lovely reply, and what"
type textarea "x"
type textarea "Hi [PERSON_NAME], thank you for your lovely reply, and what a"
type textarea "x"
type textarea "Hi [PERSON_NAME], thank you for your lovely reply, and what a"
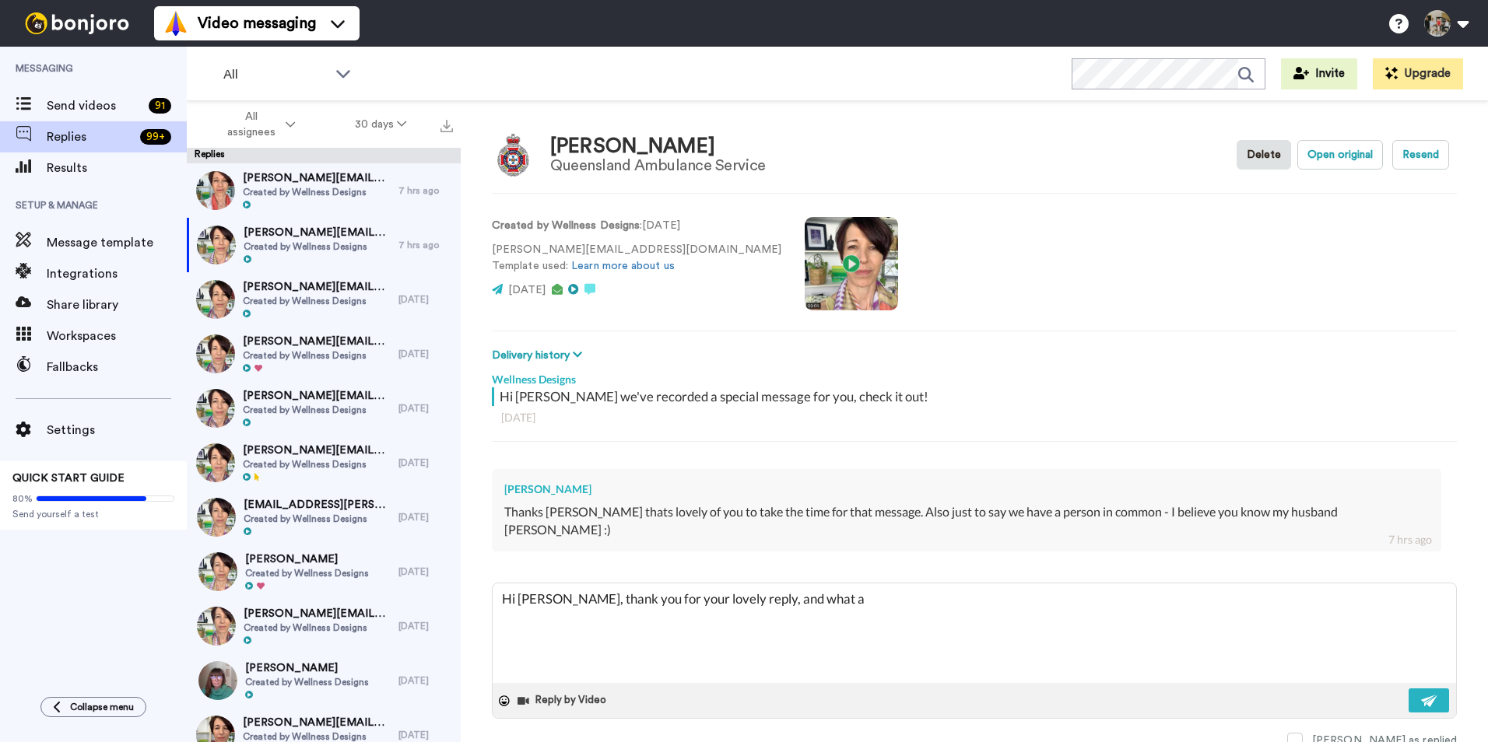
type textarea "x"
type textarea "Hi [PERSON_NAME], thank you for your lovely reply, and what a s"
type textarea "x"
type textarea "Hi [PERSON_NAME], thank you for your lovely reply, and what a sm"
type textarea "x"
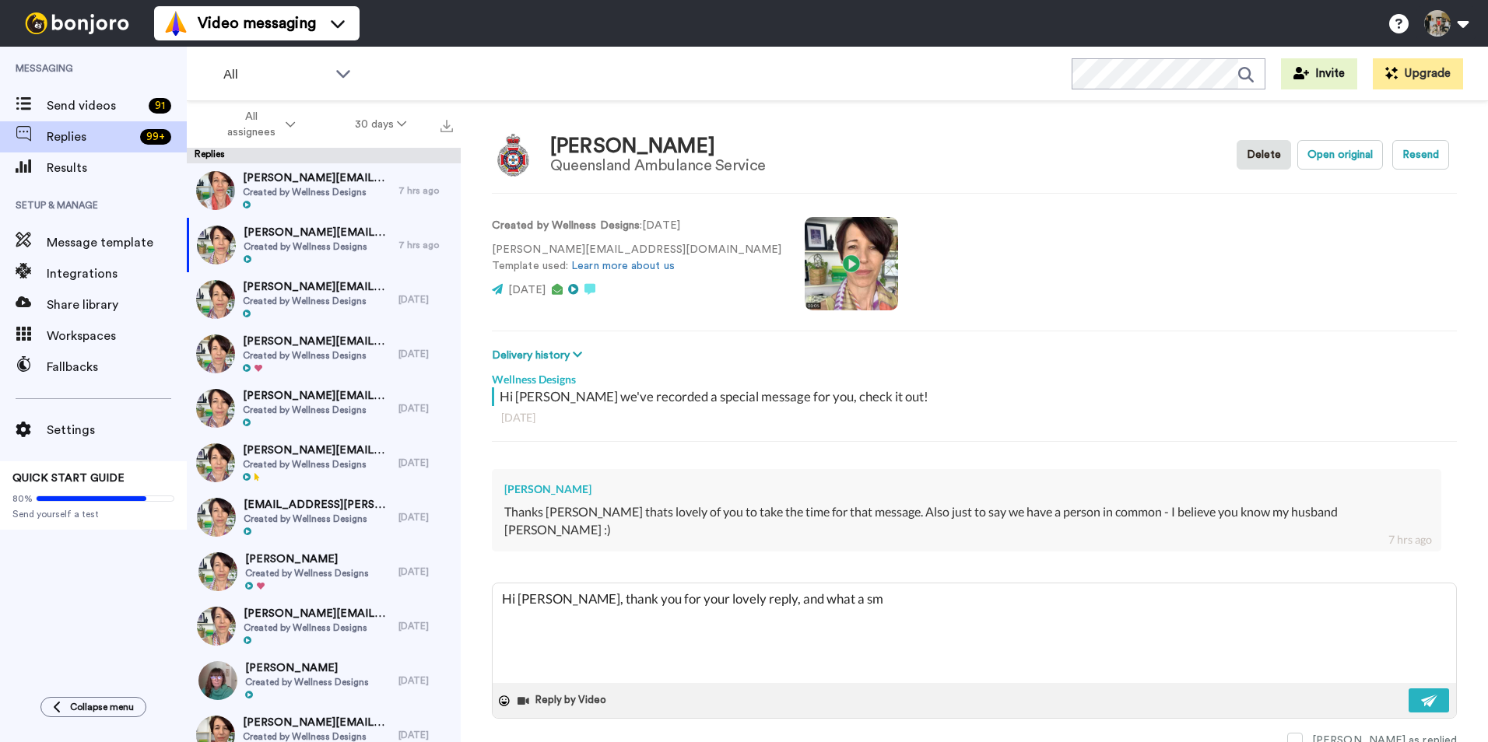
type textarea "Hi [PERSON_NAME], thank you for your lovely reply, and what a sma"
type textarea "x"
type textarea "Hi [PERSON_NAME], thank you for your lovely reply, and what a smal"
type textarea "x"
type textarea "Hi [PERSON_NAME], thank you for your lovely reply, and what a small"
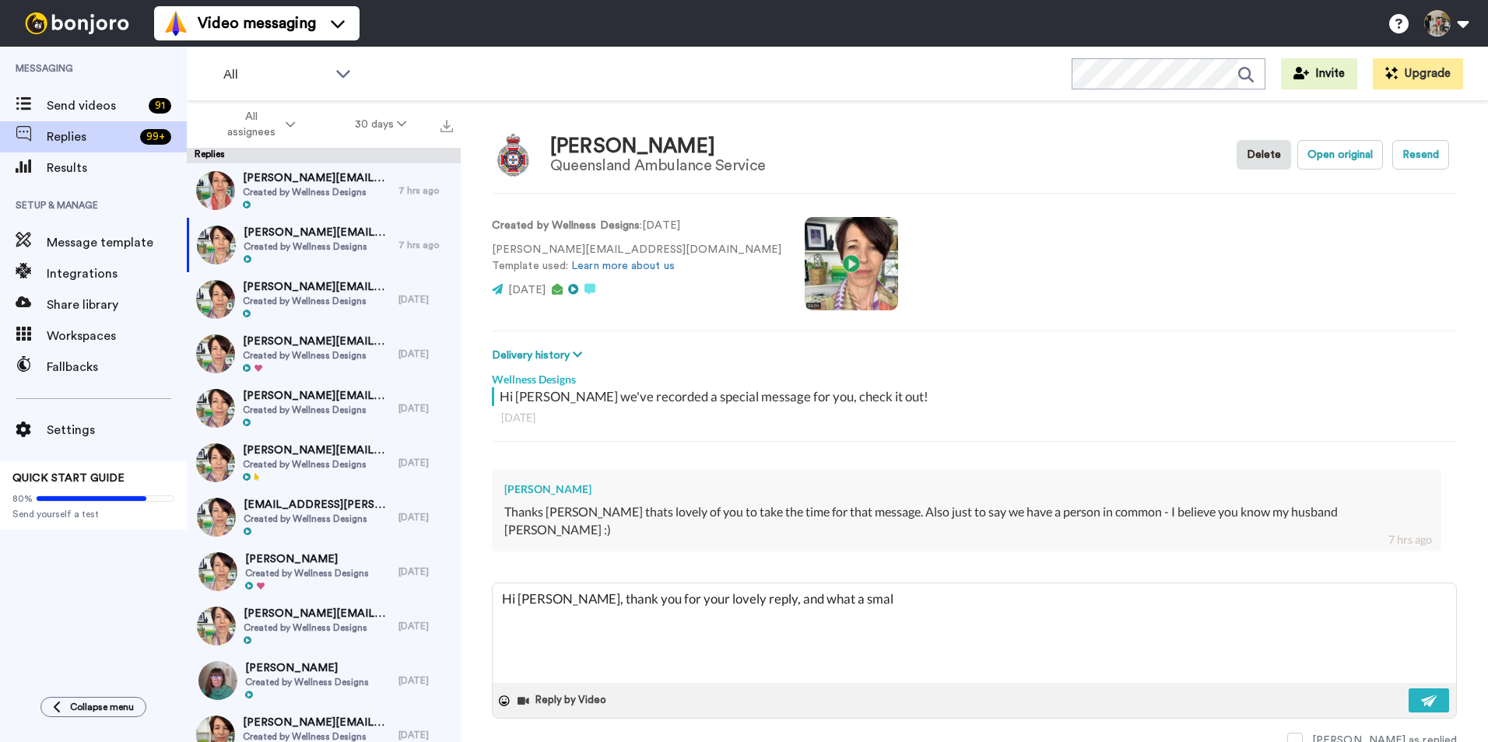
type textarea "x"
type textarea "Hi [PERSON_NAME], thank you for your lovely reply, and what a small"
type textarea "x"
type textarea "Hi [PERSON_NAME], thank you for your lovely reply, and what a small w"
type textarea "x"
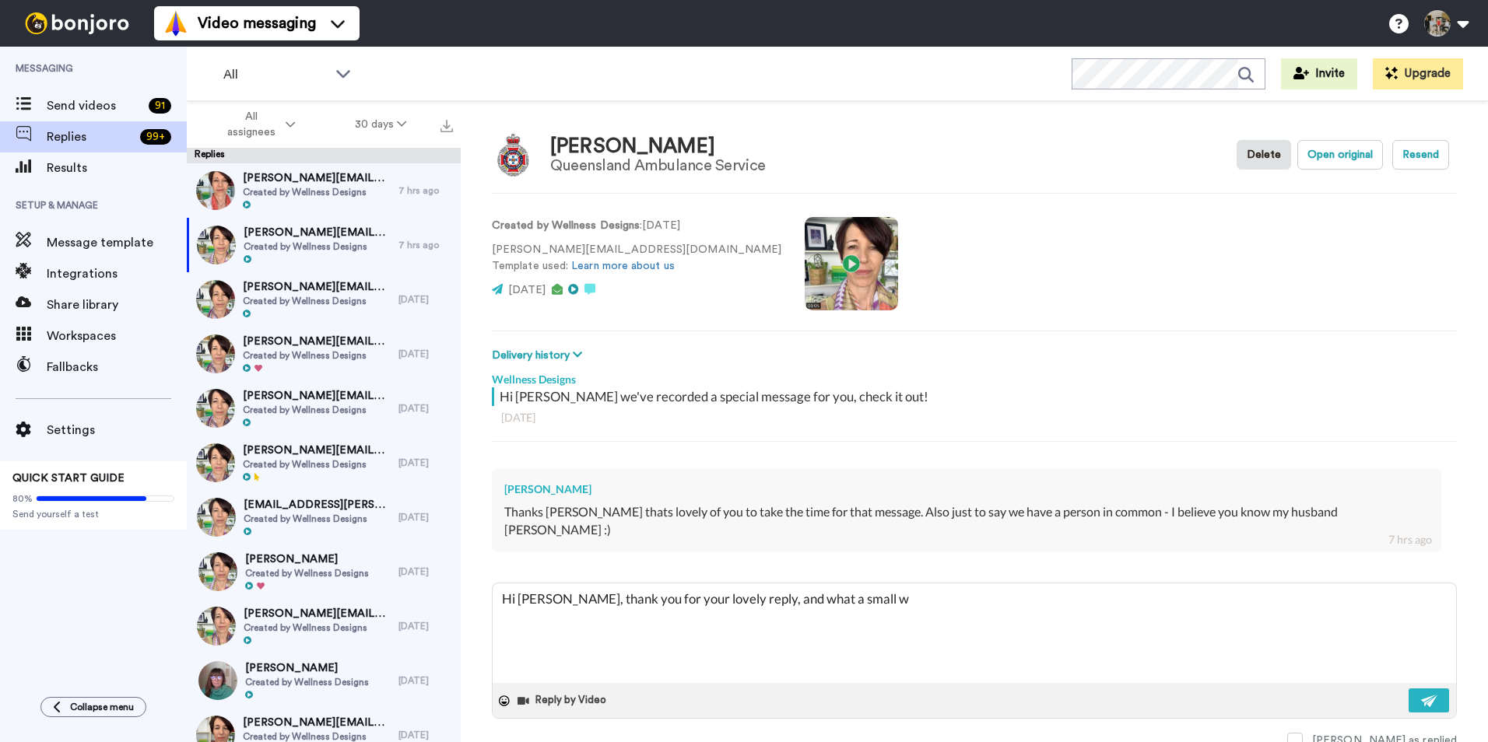
type textarea "Hi [PERSON_NAME], thank you for your lovely reply, and what a small wo"
type textarea "x"
type textarea "Hi [PERSON_NAME], thank you for your lovely reply, and what a small wor"
type textarea "x"
type textarea "Hi [PERSON_NAME], thank you for your lovely reply, and what a small worl"
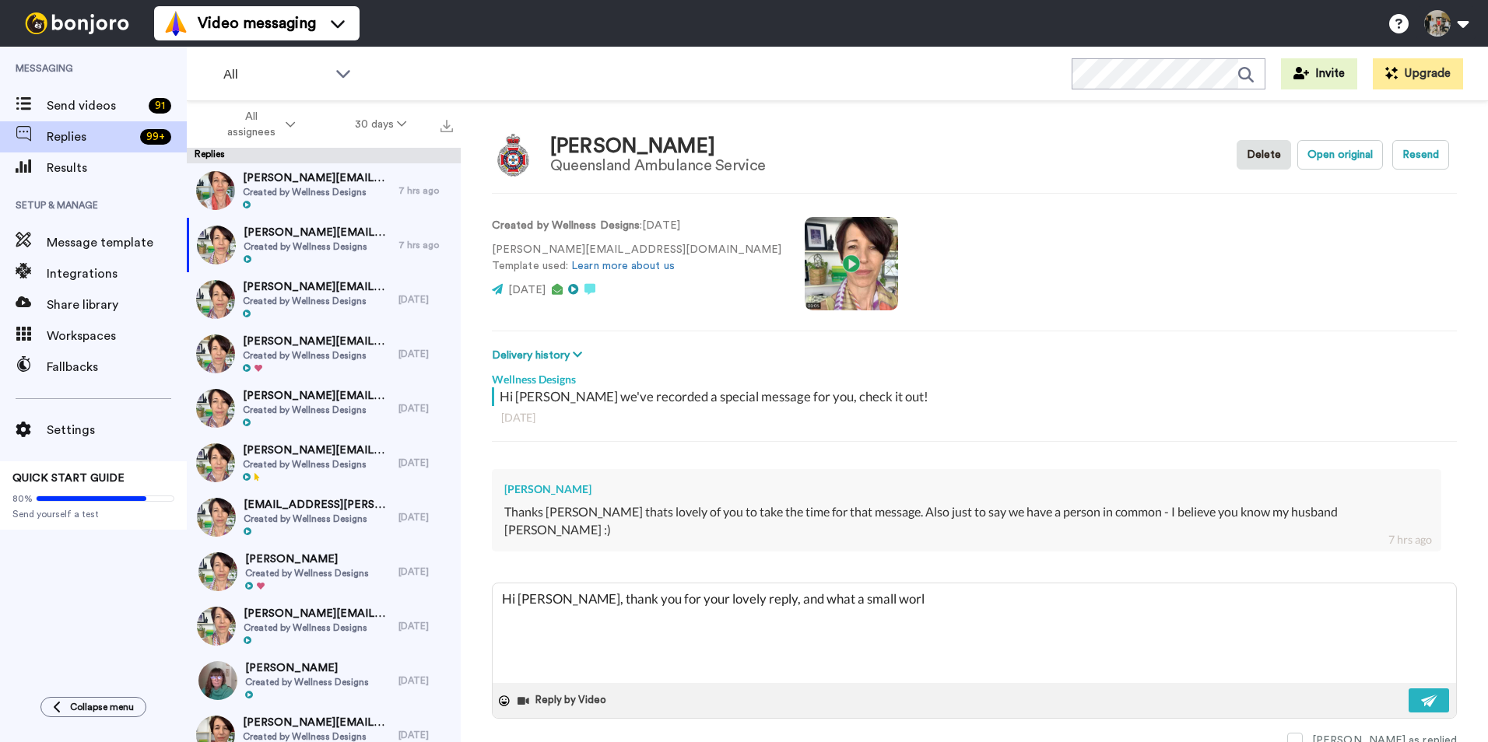
type textarea "x"
type textarea "Hi [PERSON_NAME], thank you for your lovely reply, and what a small world"
type textarea "x"
type textarea "Hi [PERSON_NAME], thank you for your lovely reply, and what a small world"
type textarea "x"
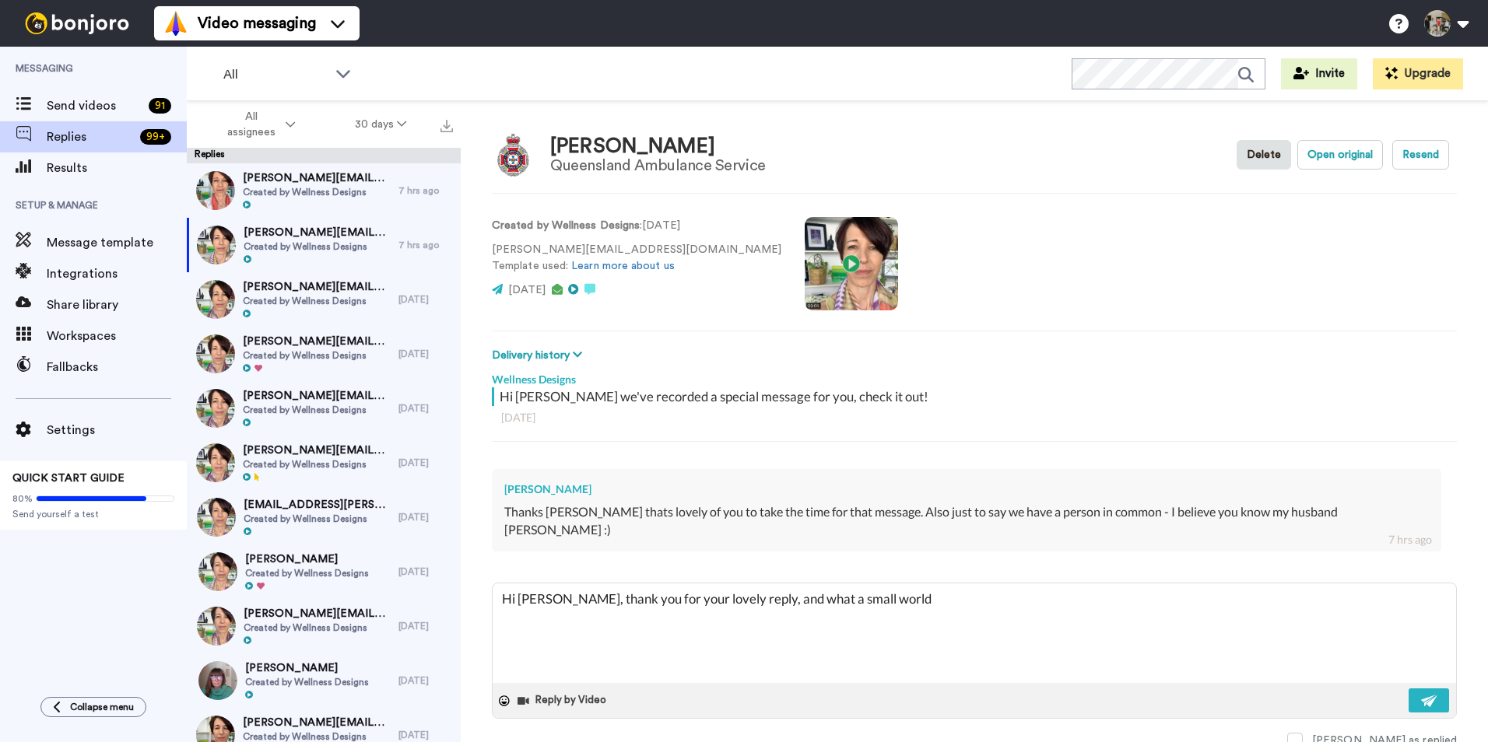
type textarea "Hi [PERSON_NAME], thank you for your lovely reply, and what a small world i"
type textarea "x"
type textarea "Hi [PERSON_NAME], thank you for your lovely reply, and what a small world in"
type textarea "x"
type textarea "Hi [PERSON_NAME], thank you for your lovely reply, and what a small world in"
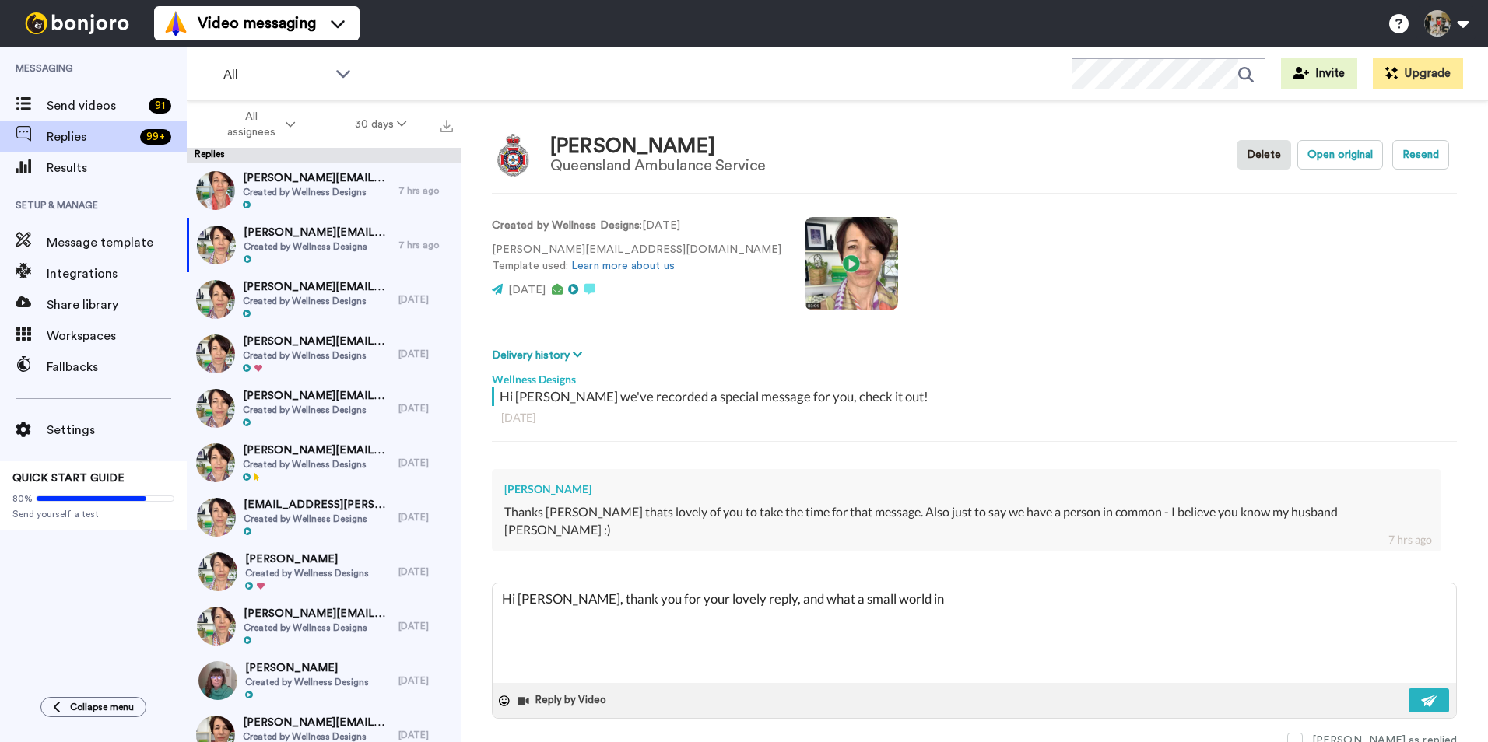
type textarea "x"
type textarea "Hi [PERSON_NAME], thank you for your lovely reply, and what a small world in d"
type textarea "x"
type textarea "Hi [PERSON_NAME], thank you for your lovely reply, and what a small world in de"
type textarea "x"
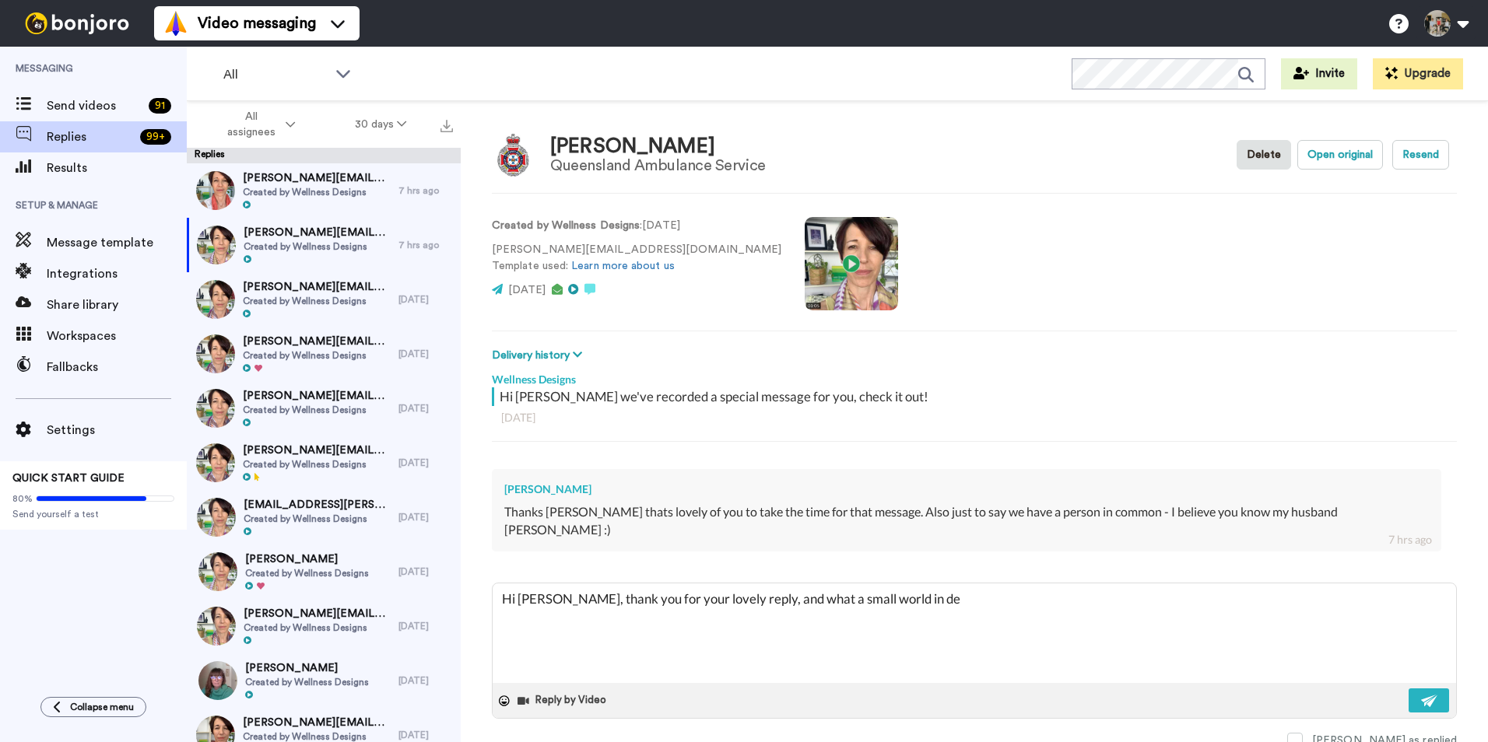
type textarea "Hi [PERSON_NAME], thank you for your lovely reply, and what a small world in dee"
type textarea "x"
type textarea "Hi [PERSON_NAME], thank you for your lovely reply, and what a small world in de…"
type textarea "x"
type textarea "Hi [PERSON_NAME], thank you for your lovely reply, and what a small world in dee"
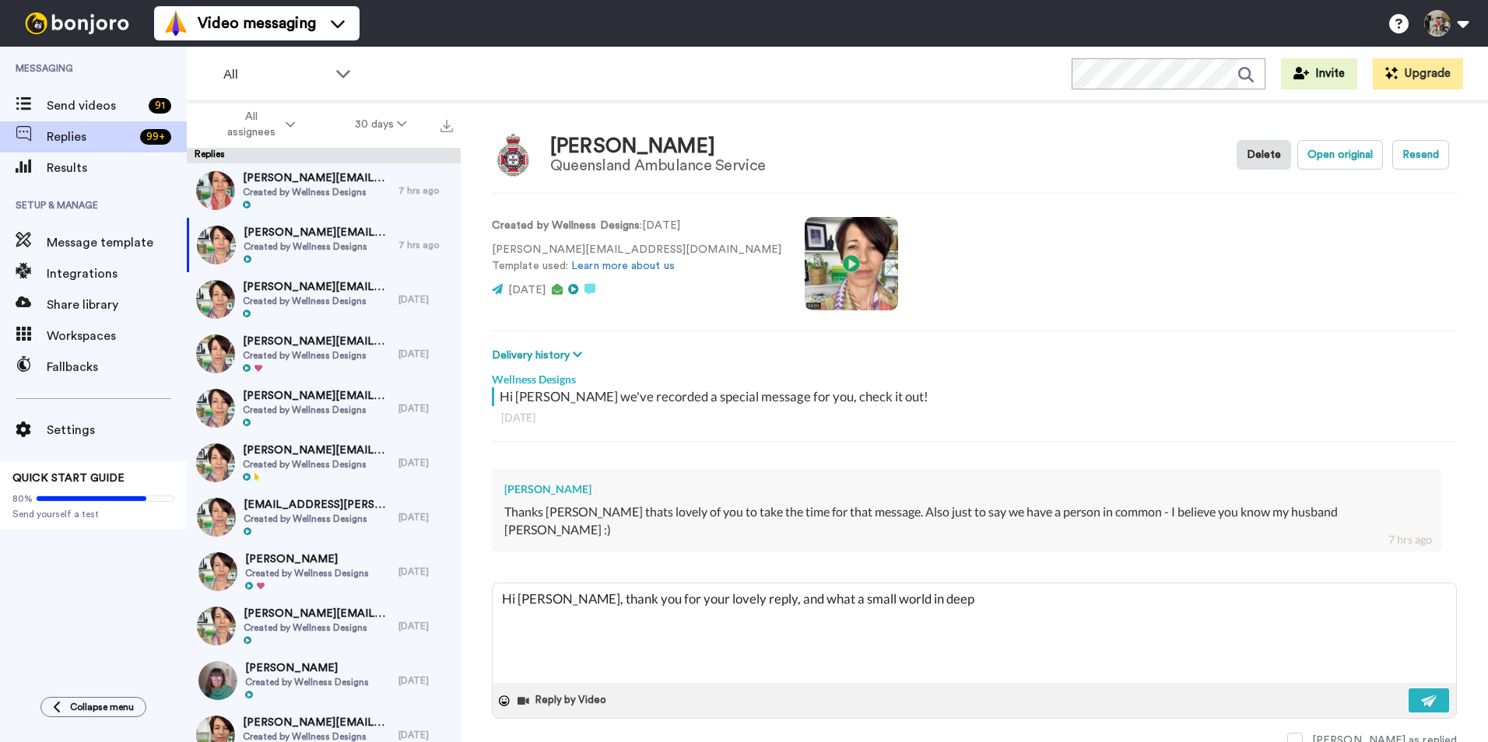
type textarea "x"
type textarea "Hi [PERSON_NAME], thank you for your lovely reply, and what a small world in de…"
type textarea "x"
type textarea "Hi [PERSON_NAME], thank you for your lovely reply, and what a small world in de…"
type textarea "x"
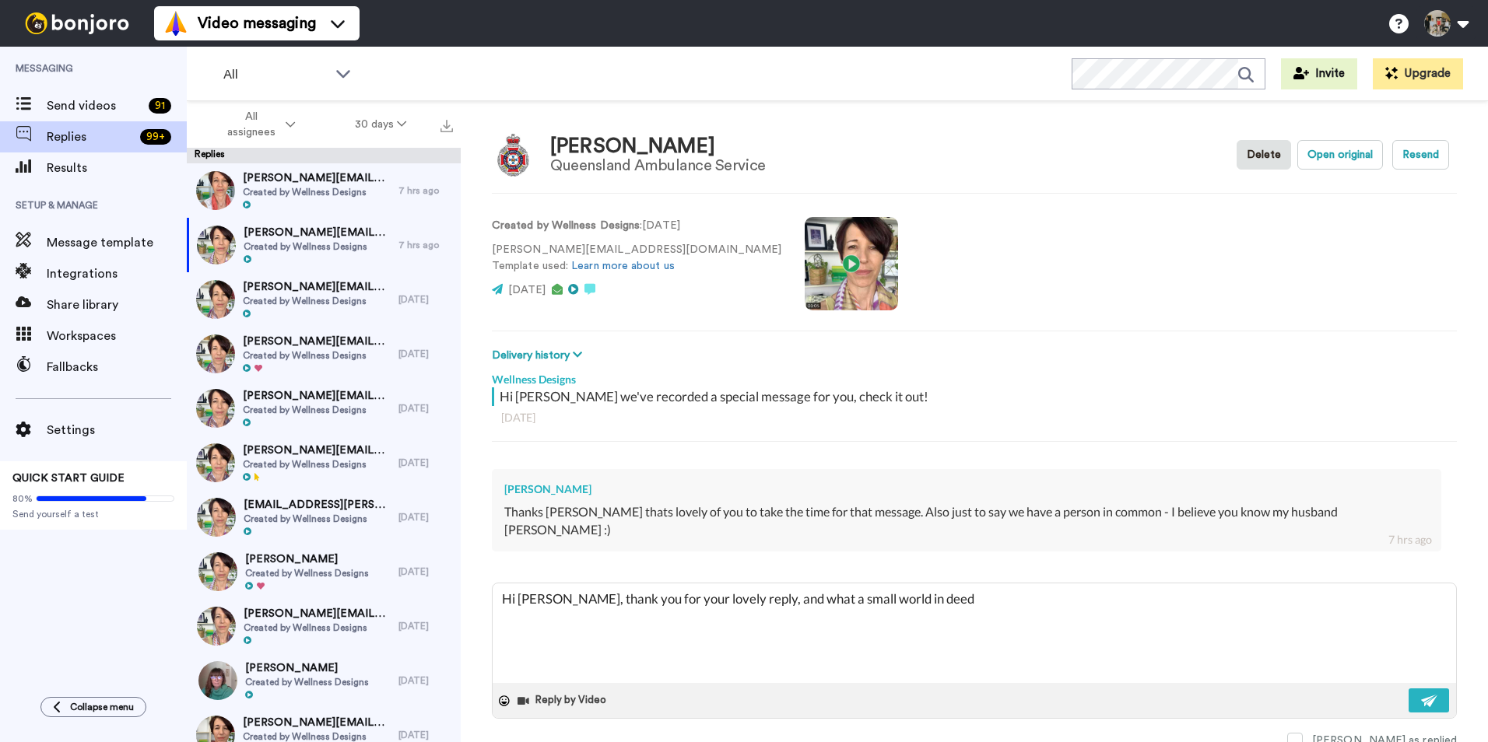
type textarea "Hi [PERSON_NAME], thank you for your lovely reply, and what a small world in de…"
type textarea "x"
type textarea "Hi [PERSON_NAME], thank you for your lovely reply, and what a small world in de…"
type textarea "x"
type textarea "Hi [PERSON_NAME], thank you for your lovely reply, and what a small world in de…"
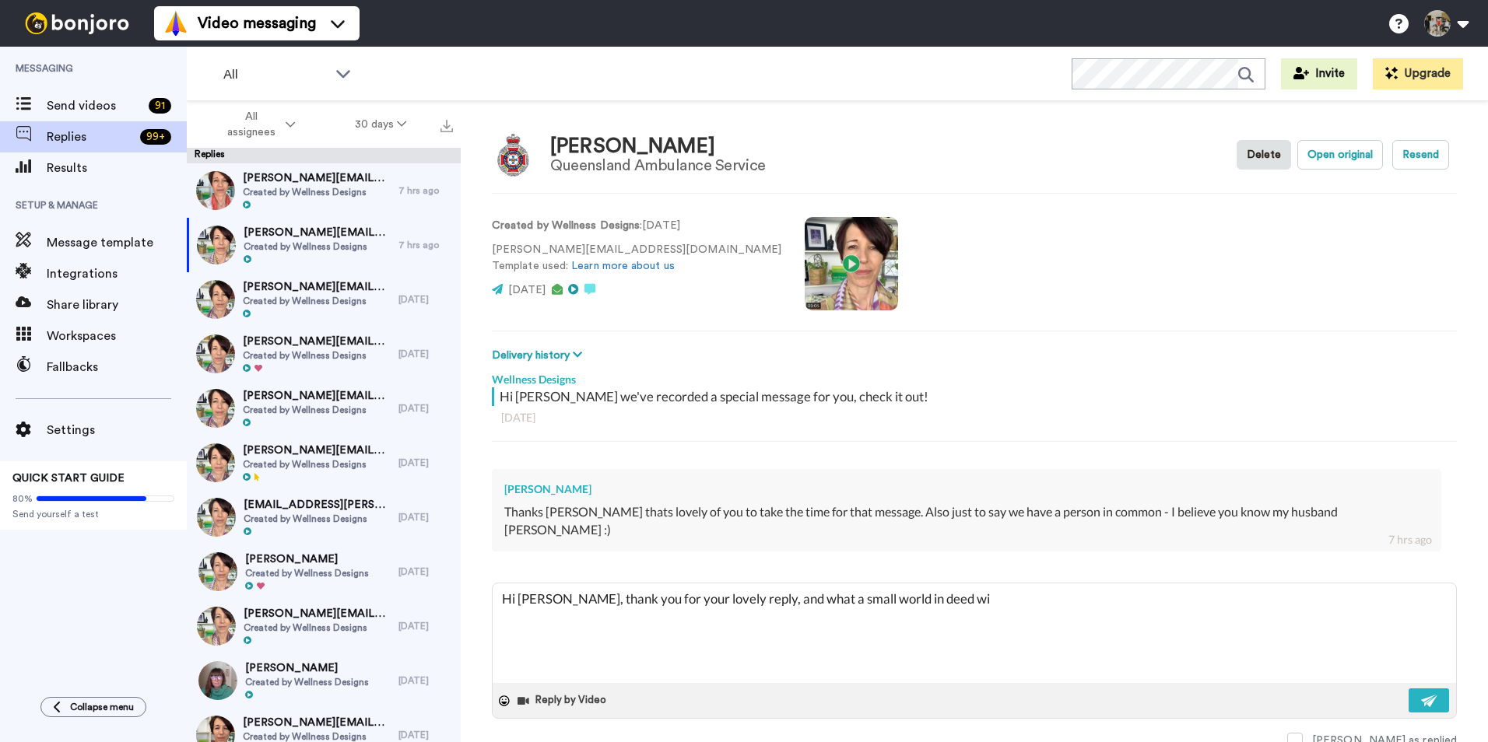
type textarea "x"
type textarea "Hi [PERSON_NAME], thank you for your lovely reply, and what a small world in de…"
type textarea "x"
type textarea "Hi [PERSON_NAME], thank you for your lovely reply, and what a small world in de…"
type textarea "x"
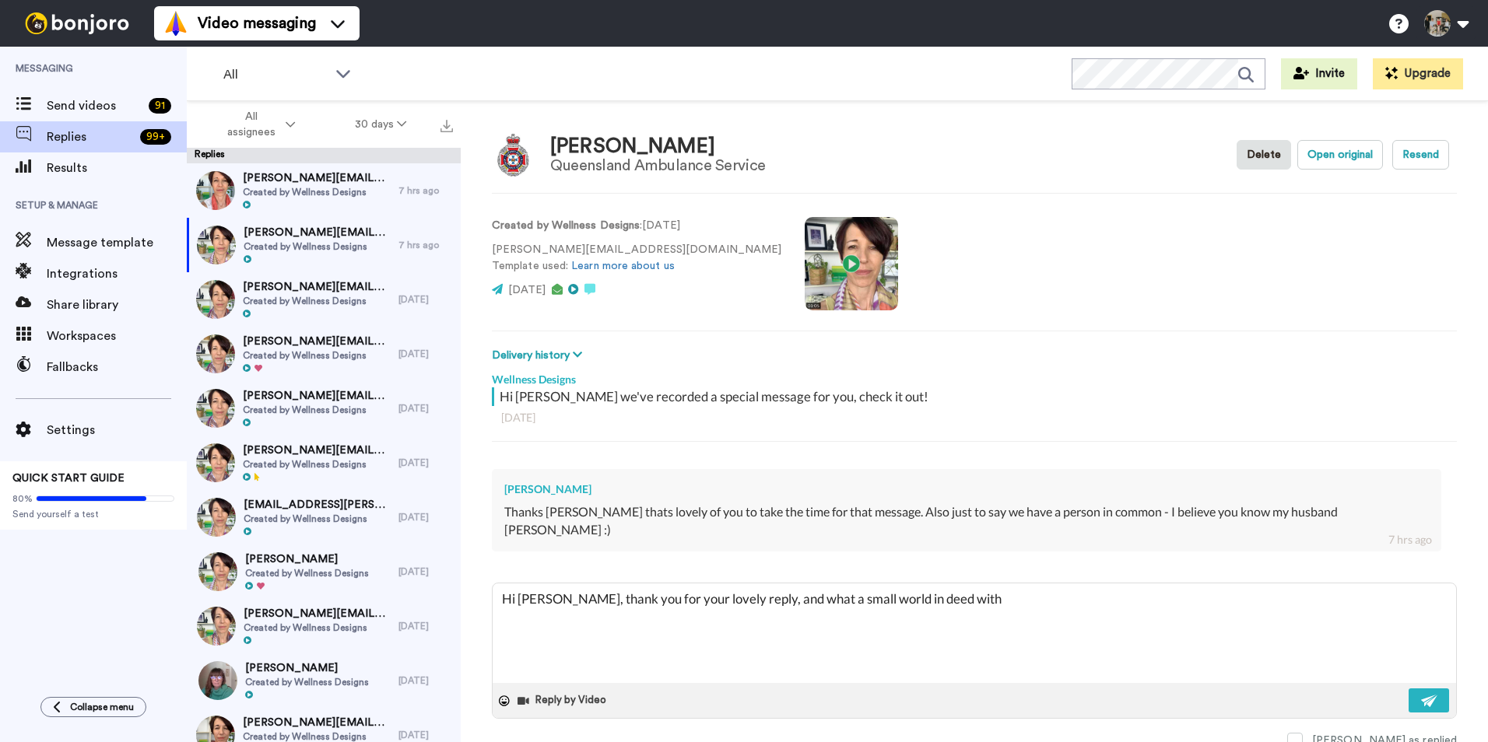
type textarea "Hi [PERSON_NAME], thank you for your lovely reply, and what a small world in de…"
type textarea "x"
type textarea "Hi [PERSON_NAME], thank you for your lovely reply, and what a small world in de…"
type textarea "x"
type textarea "Hi [PERSON_NAME], thank you for your lovely reply, and what a small world in de…"
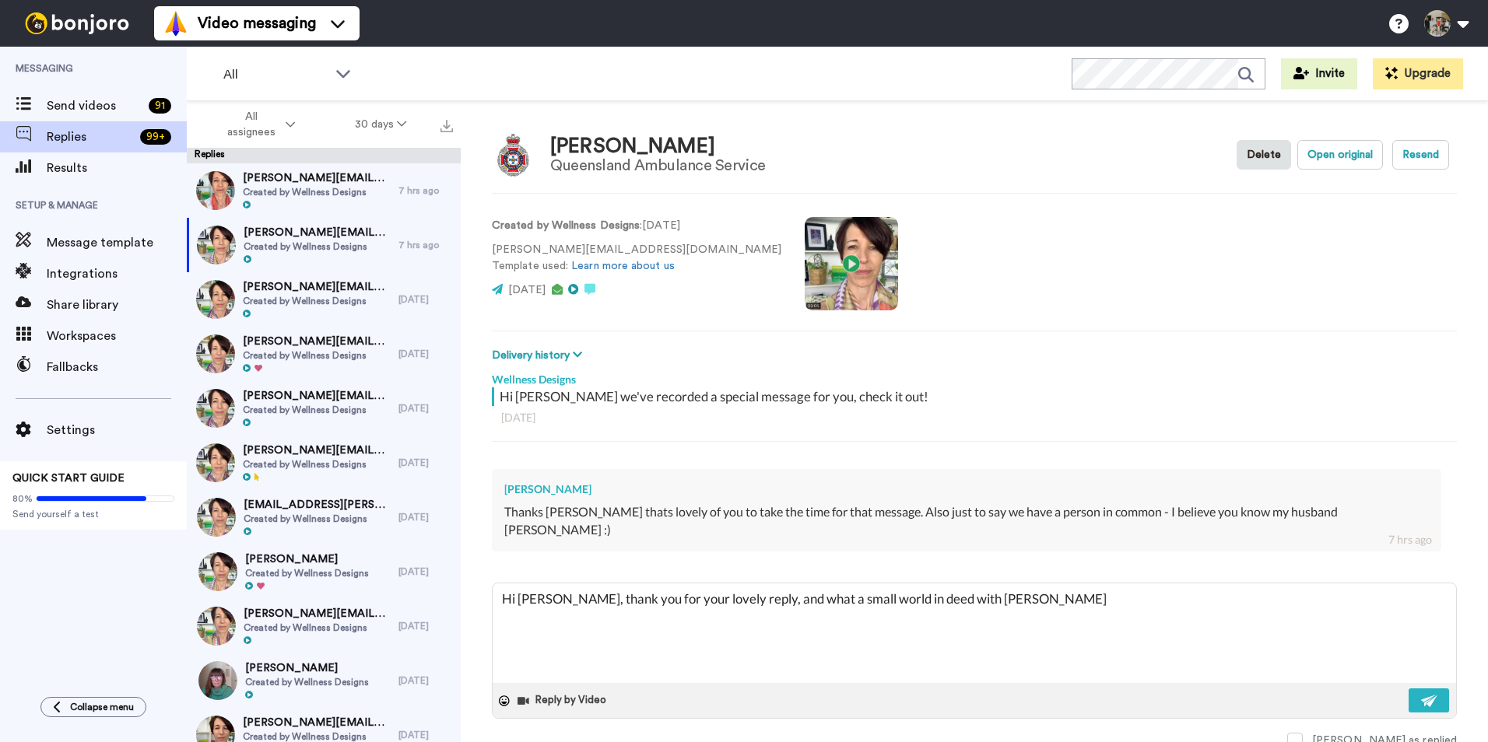
type textarea "x"
type textarea "Hi [PERSON_NAME], thank you for your lovely reply, and what a small world in de…"
type textarea "x"
type textarea "Hi [PERSON_NAME], thank you for your lovely reply, and what a small world in de…"
type textarea "x"
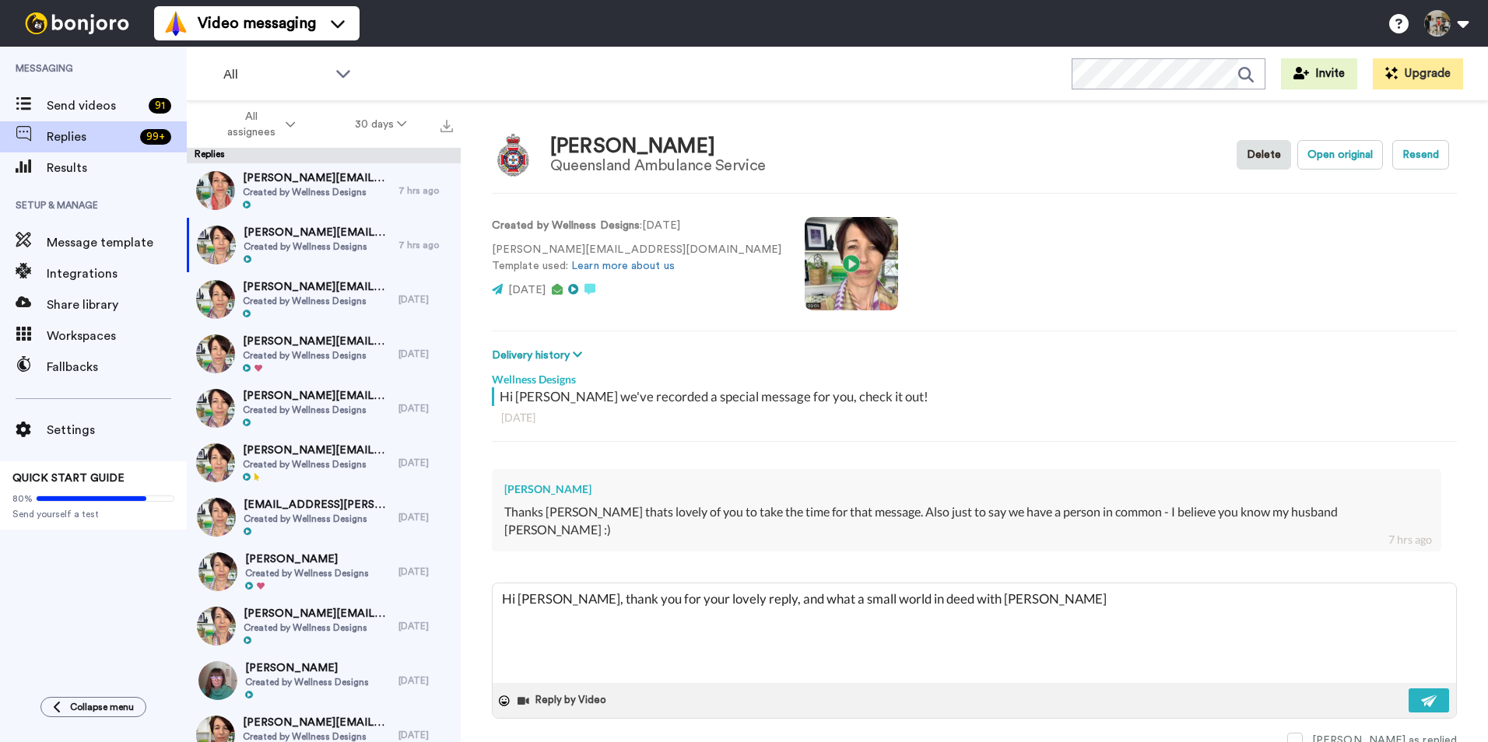
type textarea "Hi [PERSON_NAME], thank you for your lovely reply, and what a small world in de…"
type textarea "x"
type textarea "Hi [PERSON_NAME], thank you for your lovely reply, and what a small world in de…"
type textarea "x"
type textarea "Hi [PERSON_NAME], thank you for your lovely reply, and what a small world in de…"
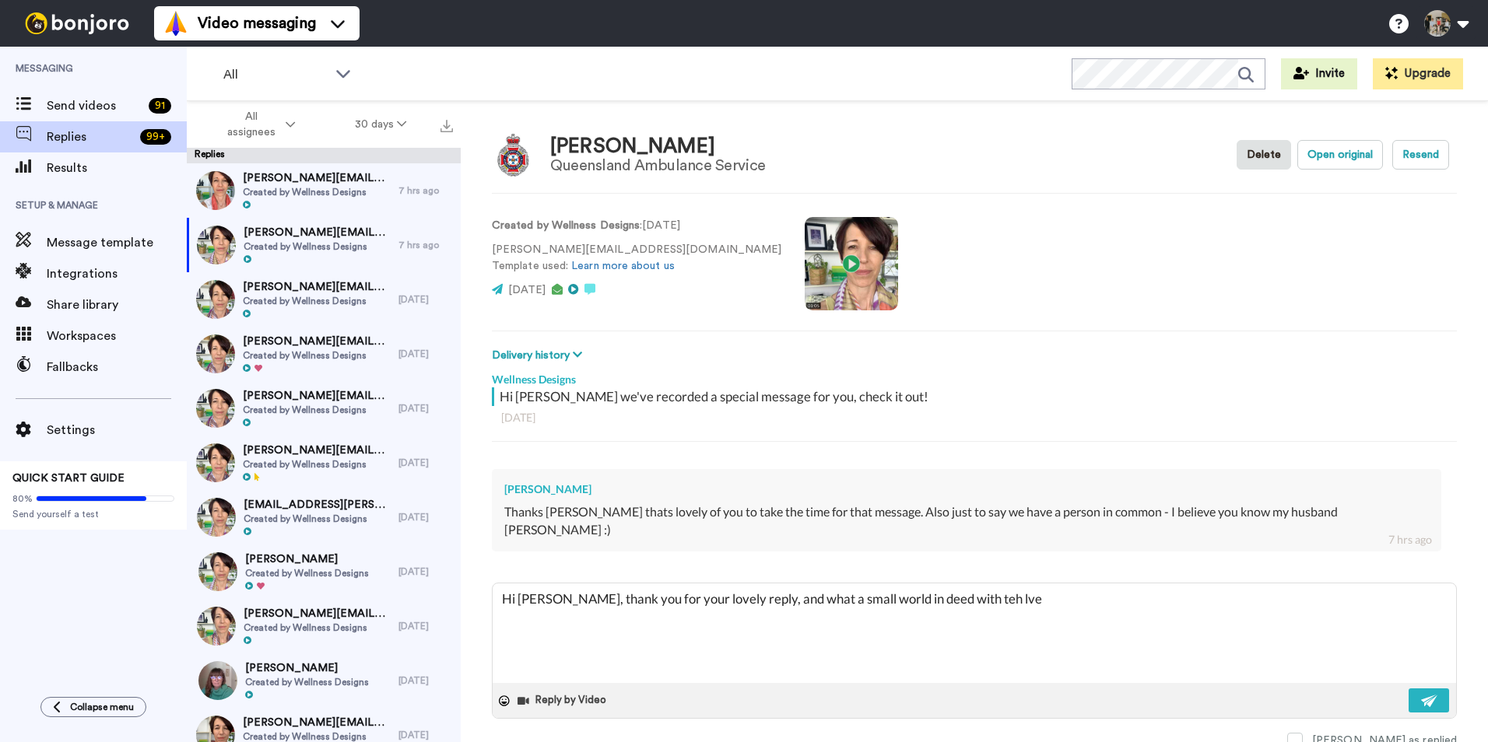
type textarea "x"
type textarea "Hi [PERSON_NAME], thank you for your lovely reply, and what a small world in de…"
type textarea "x"
type textarea "Hi [PERSON_NAME], thank you for your lovely reply, and what a small world in de…"
type textarea "x"
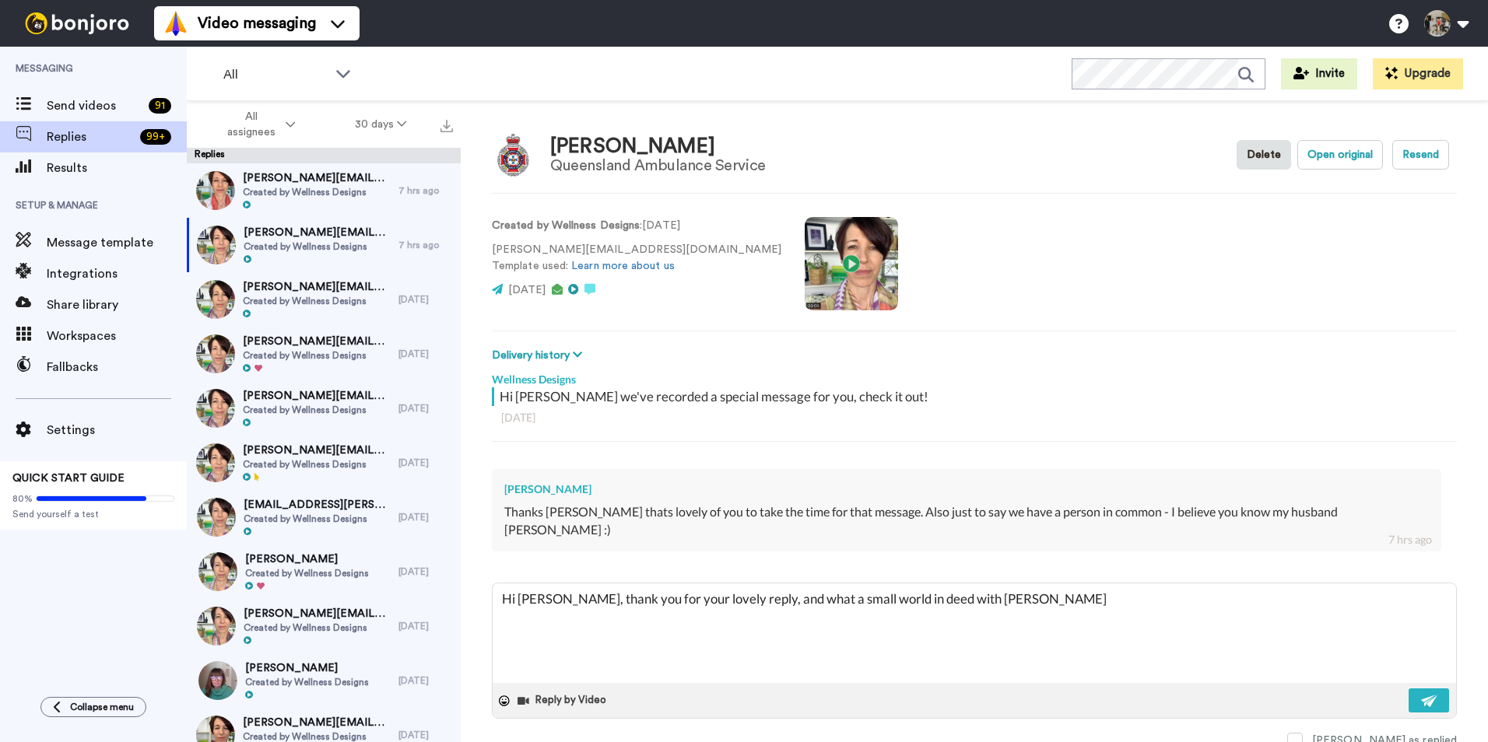
type textarea "Hi [PERSON_NAME], thank you for your lovely reply, and what a small world in de…"
type textarea "x"
type textarea "Hi [PERSON_NAME], thank you for your lovely reply, and what a small world in de…"
type textarea "x"
type textarea "Hi [PERSON_NAME], thank you for your lovely reply, and what a small world in de…"
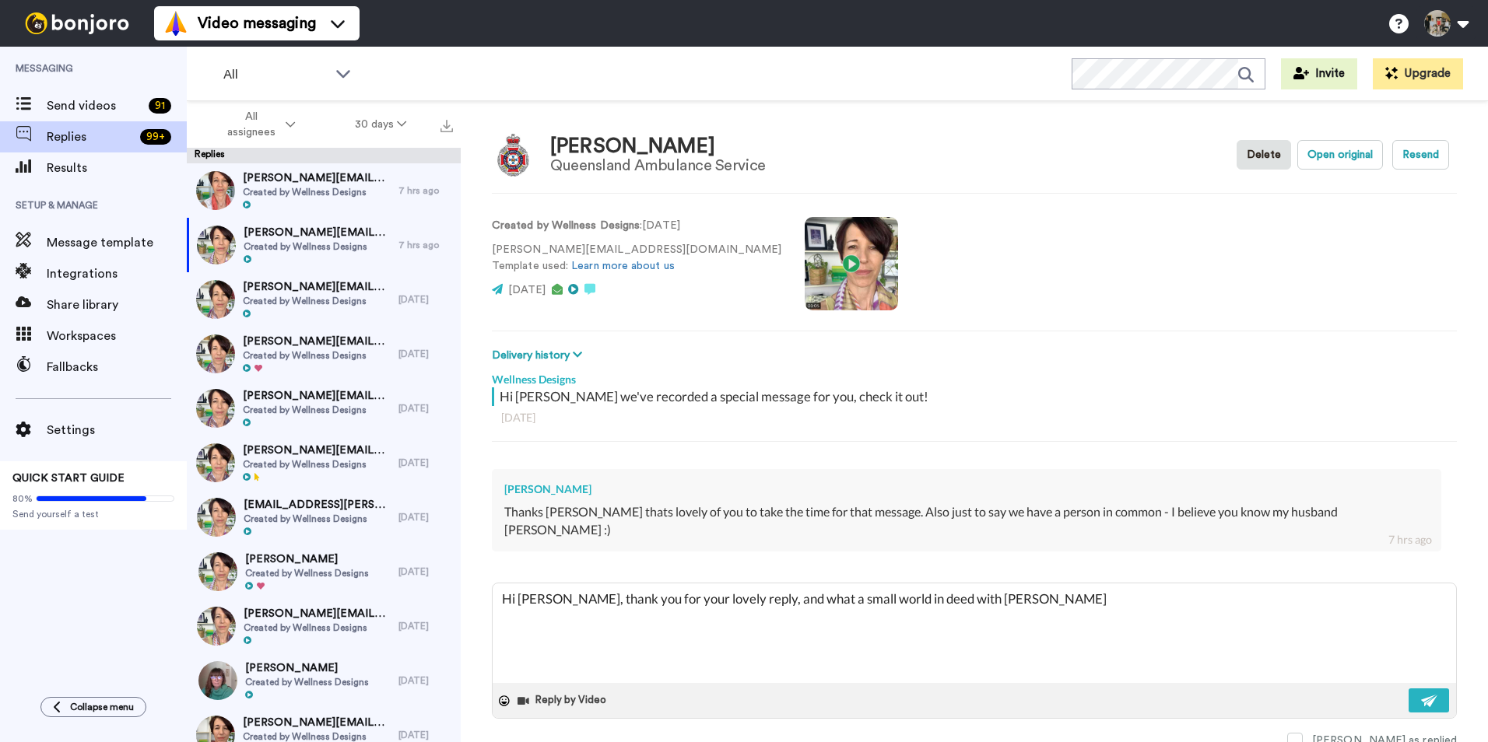
type textarea "x"
type textarea "Hi [PERSON_NAME], thank you for your lovely reply, and what a small world in de…"
drag, startPoint x: 738, startPoint y: 580, endPoint x: 756, endPoint y: 585, distance: 17.7
click at [739, 584] on textarea "Hi [PERSON_NAME], thank you for your lovely reply, and what a small world in de…" at bounding box center [974, 634] width 963 height 100
click at [994, 584] on textarea "Hi [PERSON_NAME], thank you for your lovely reply! What a small world indeed wi…" at bounding box center [974, 634] width 963 height 100
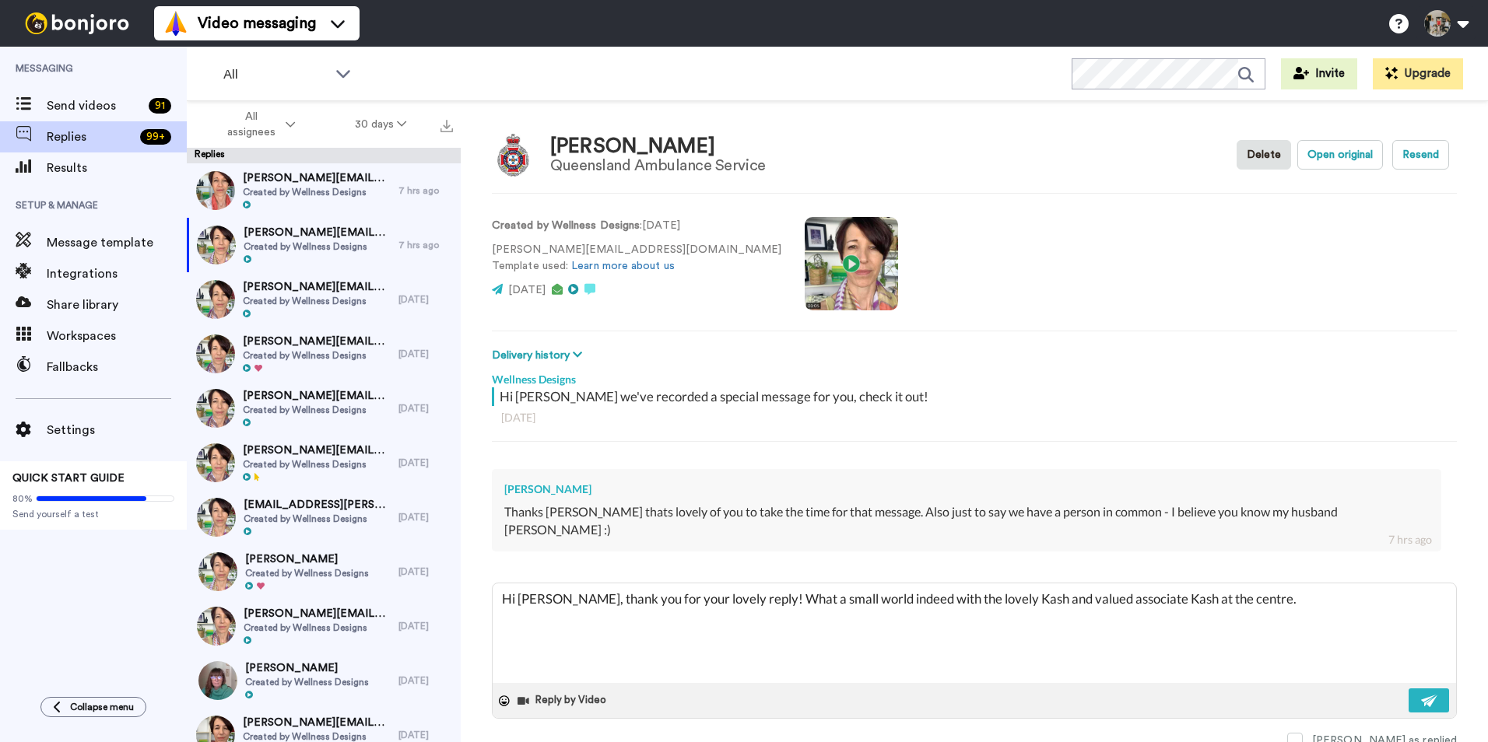
click at [897, 586] on textarea "Hi [PERSON_NAME], thank you for your lovely reply! What a small world indeed wi…" at bounding box center [974, 634] width 963 height 100
drag, startPoint x: 1022, startPoint y: 584, endPoint x: 1166, endPoint y: 585, distance: 143.9
click at [1057, 585] on textarea "Hi [PERSON_NAME], thank you for your lovely reply! What a small world indeed, w…" at bounding box center [974, 634] width 963 height 100
click at [1057, 584] on textarea "Hi [PERSON_NAME], thank you for your lovely reply! What a small world indeed, w…" at bounding box center [974, 634] width 963 height 100
click at [1017, 584] on textarea "Hi [PERSON_NAME], thank you for your lovely reply! What a small world indeed, w…" at bounding box center [974, 634] width 963 height 100
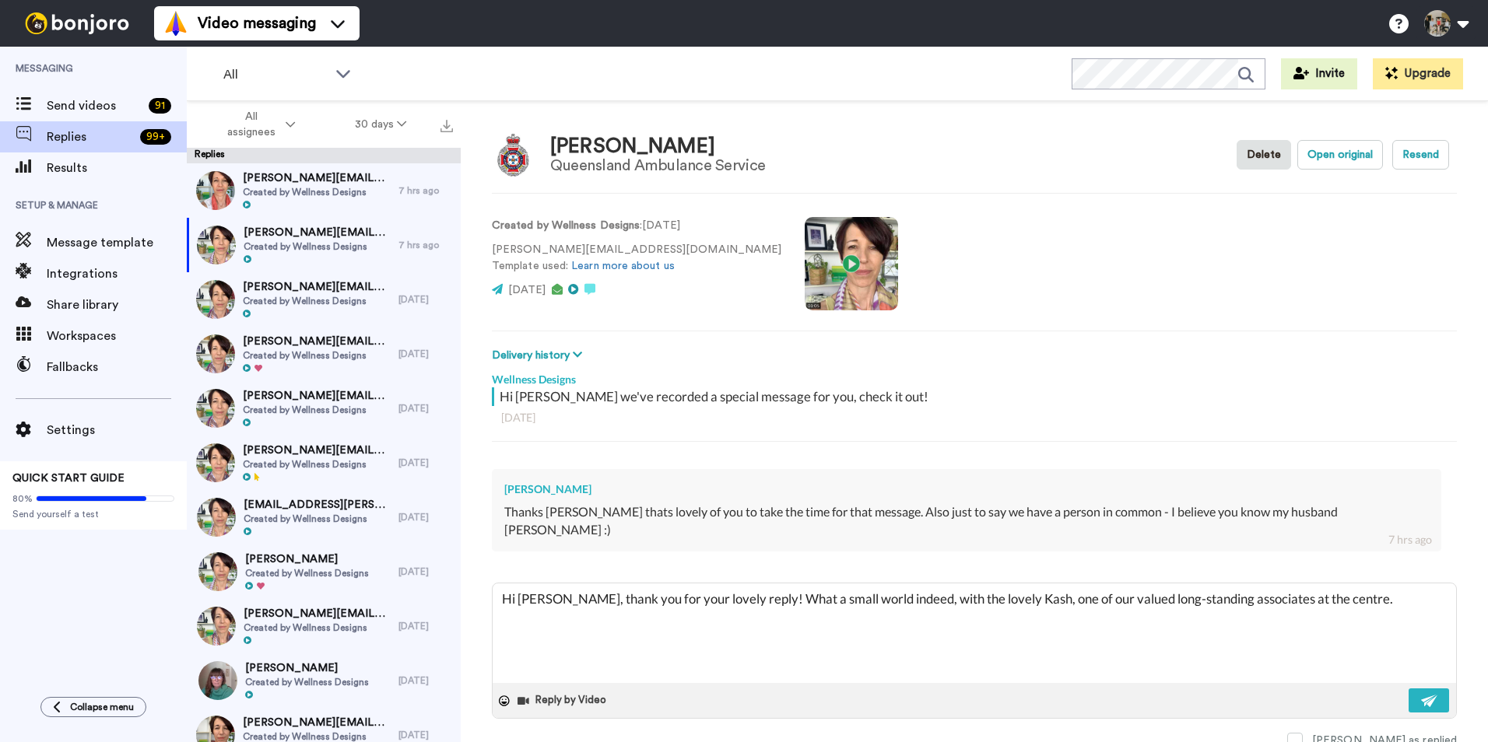
click at [1057, 584] on textarea "Hi [PERSON_NAME], thank you for your lovely reply! What a small world indeed, w…" at bounding box center [974, 634] width 963 height 100
click at [1057, 587] on textarea "Hi [PERSON_NAME], thank you for your lovely reply! What a small world indeed, w…" at bounding box center [974, 634] width 963 height 100
click at [1057, 584] on textarea "Hi [PERSON_NAME], thank you for your lovely reply! What a small world indeed, w…" at bounding box center [974, 634] width 963 height 100
drag, startPoint x: 1271, startPoint y: 580, endPoint x: 1349, endPoint y: 580, distance: 78.6
click at [1057, 584] on textarea "Hi [PERSON_NAME], thank you for your lovely reply! What a small world indeed, w…" at bounding box center [974, 634] width 963 height 100
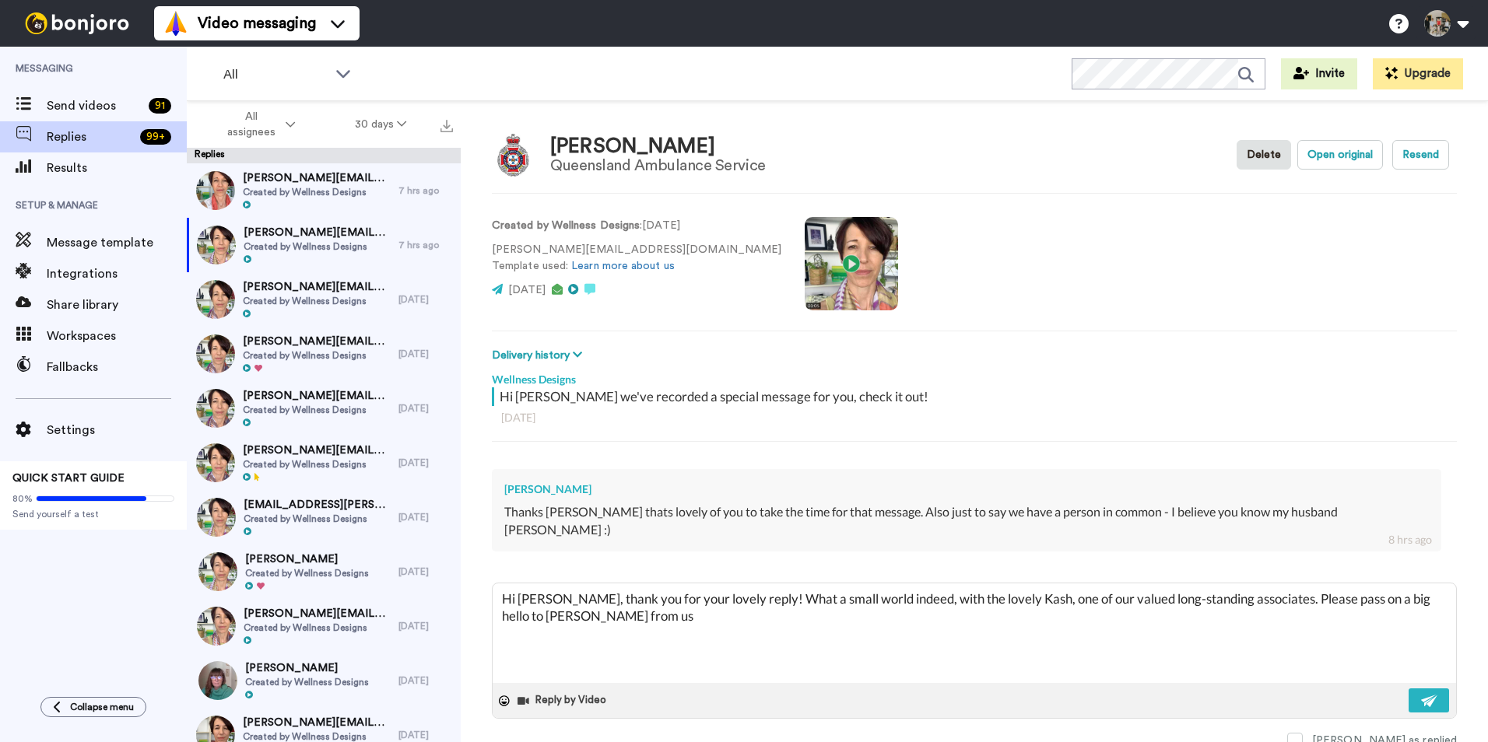
click at [609, 603] on textarea "Hi [PERSON_NAME], thank you for your lovely reply! What a small world indeed, w…" at bounding box center [974, 634] width 963 height 100
click at [1013, 600] on textarea "Hi [PERSON_NAME], thank you for your lovely reply! What a small world indeed, w…" at bounding box center [974, 634] width 963 height 100
click at [1057, 598] on textarea "Hi [PERSON_NAME], thank you for your lovely reply! What a small world indeed, w…" at bounding box center [974, 634] width 963 height 100
click at [1057, 611] on img at bounding box center [1429, 701] width 17 height 12
